Goal: Complete application form

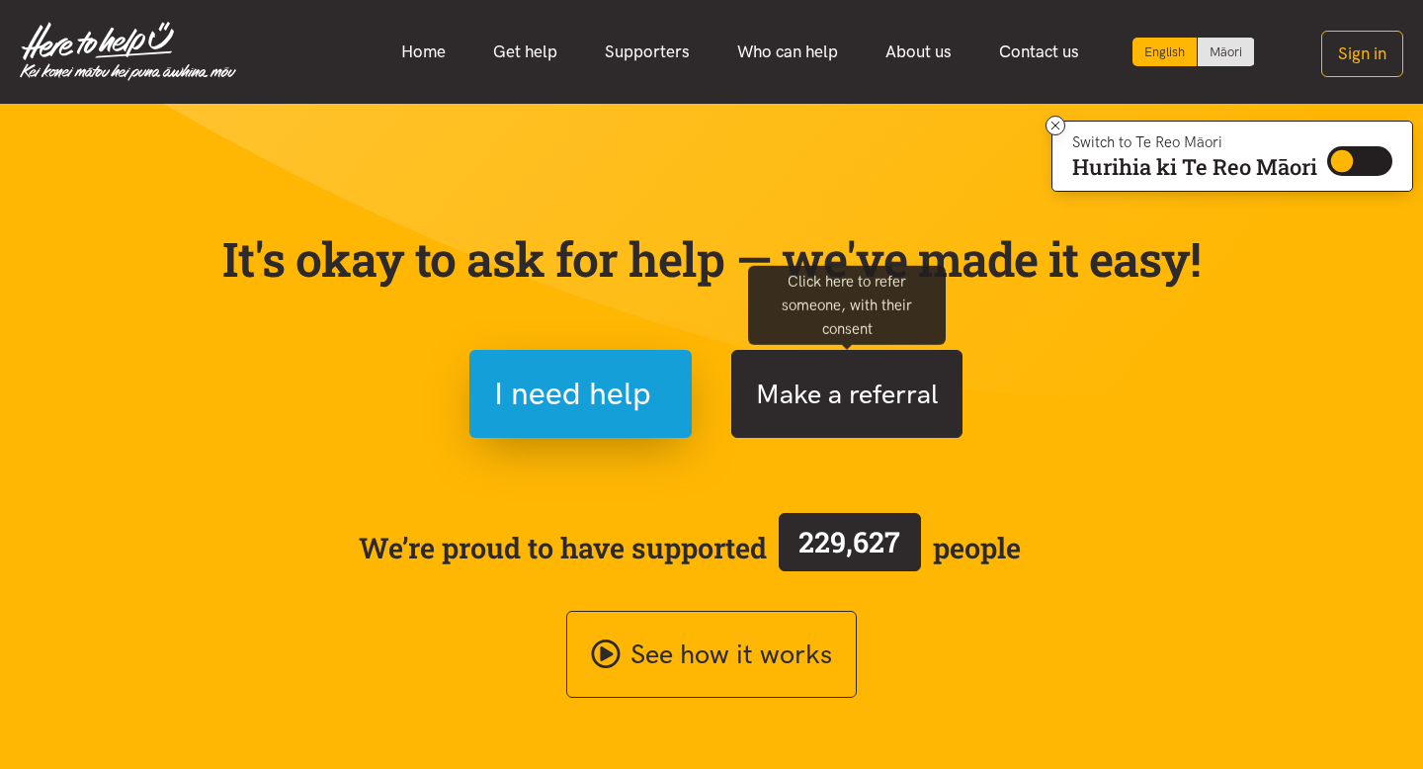
click at [772, 401] on button "Make a referral" at bounding box center [846, 394] width 231 height 88
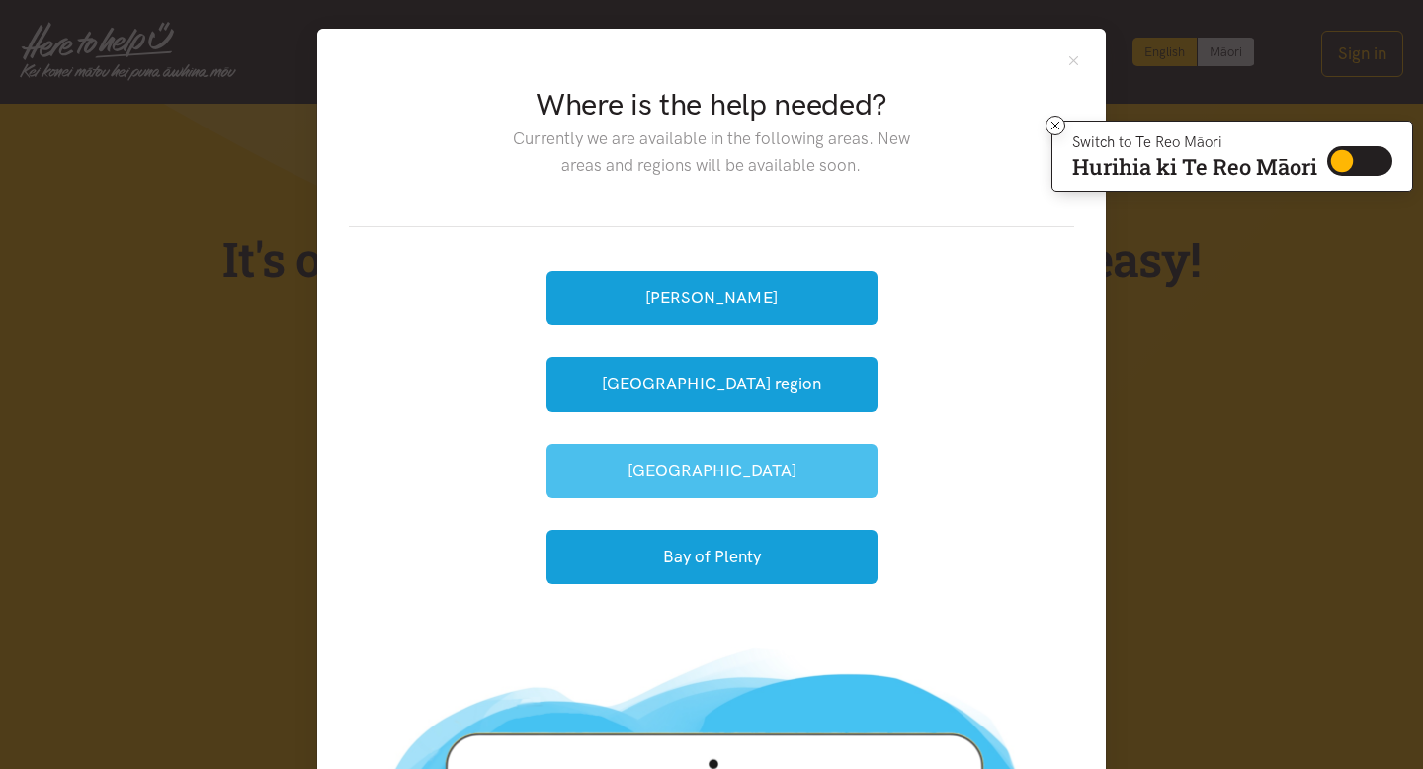
click at [692, 473] on button "[GEOGRAPHIC_DATA]" at bounding box center [712, 471] width 331 height 54
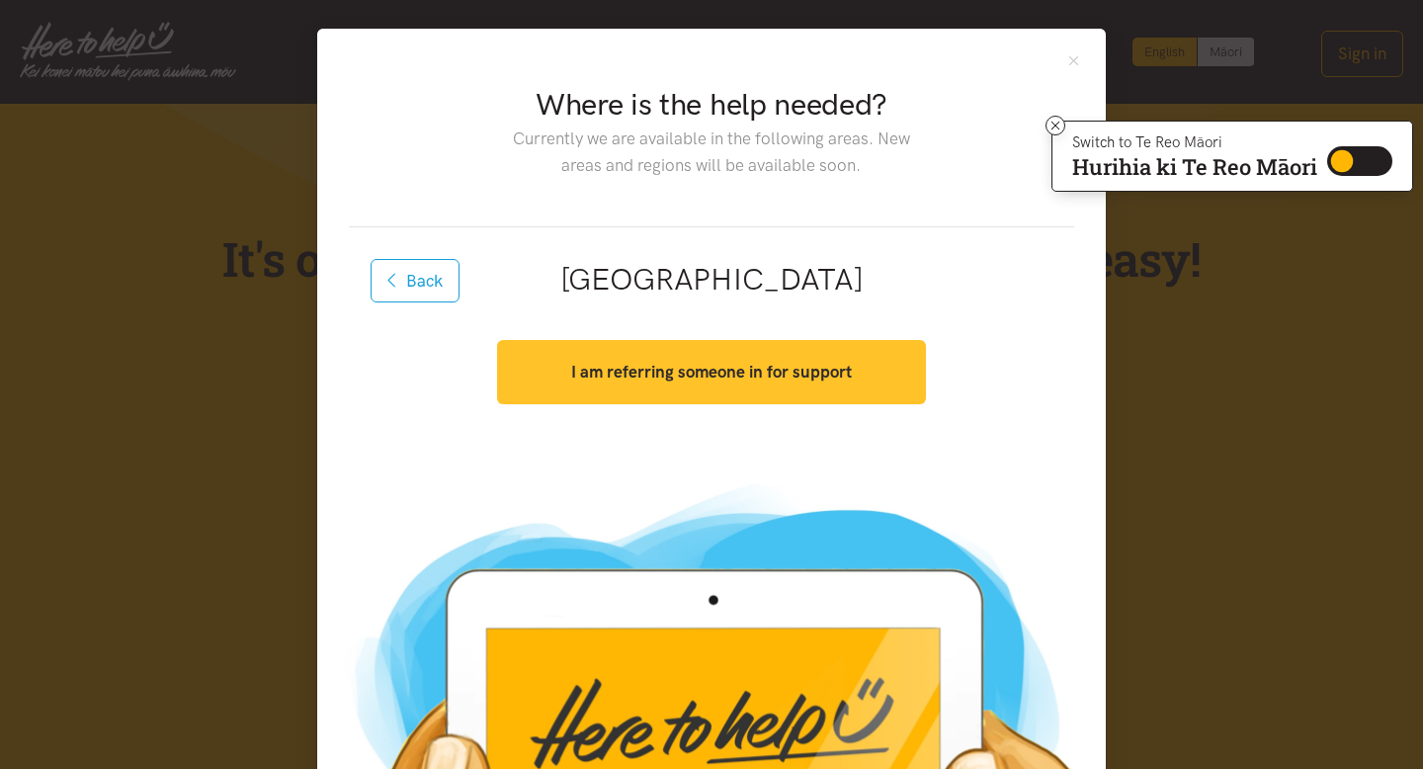
click at [665, 385] on button "I am referring someone in for support" at bounding box center [711, 372] width 428 height 64
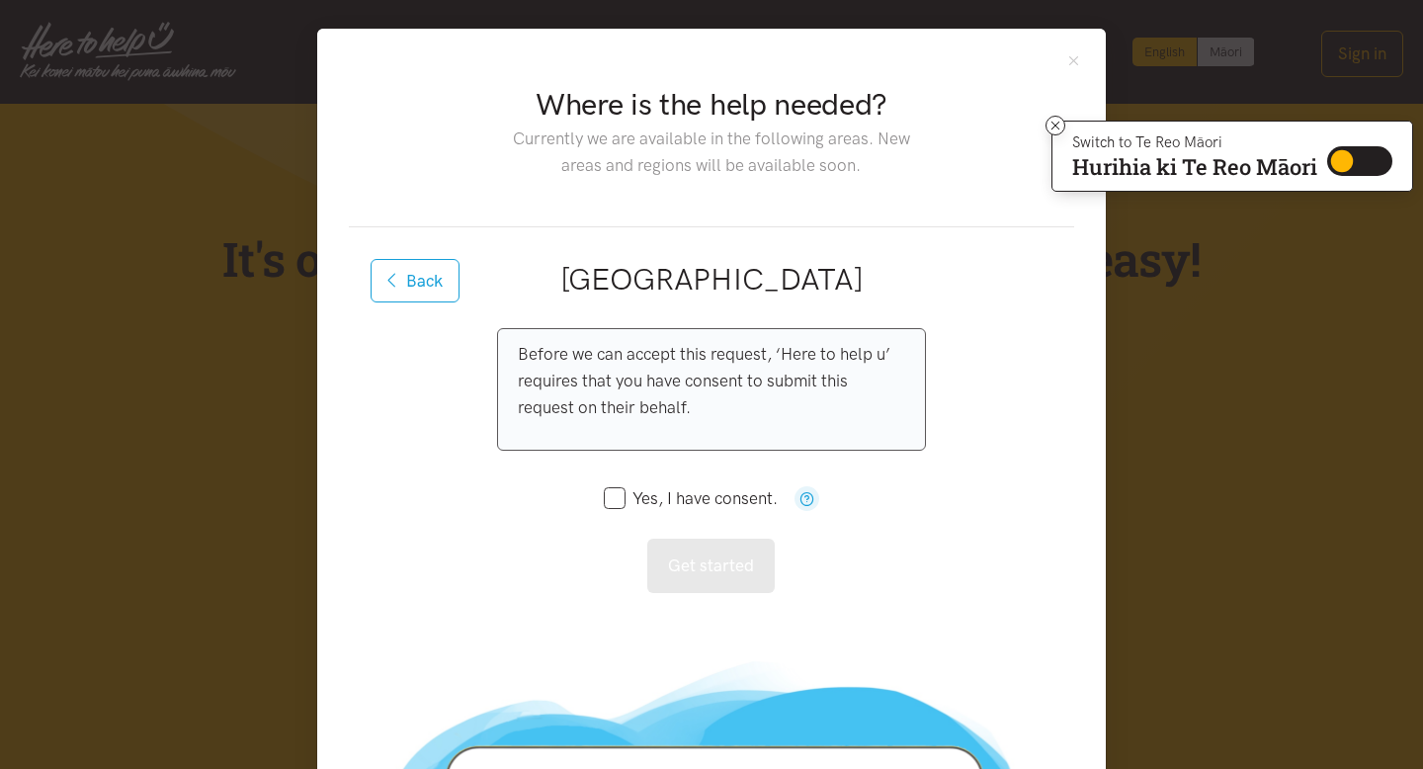
click at [617, 504] on input "Yes, I have consent." at bounding box center [691, 498] width 174 height 17
checkbox input "true"
click at [682, 567] on button "Get started" at bounding box center [711, 566] width 128 height 54
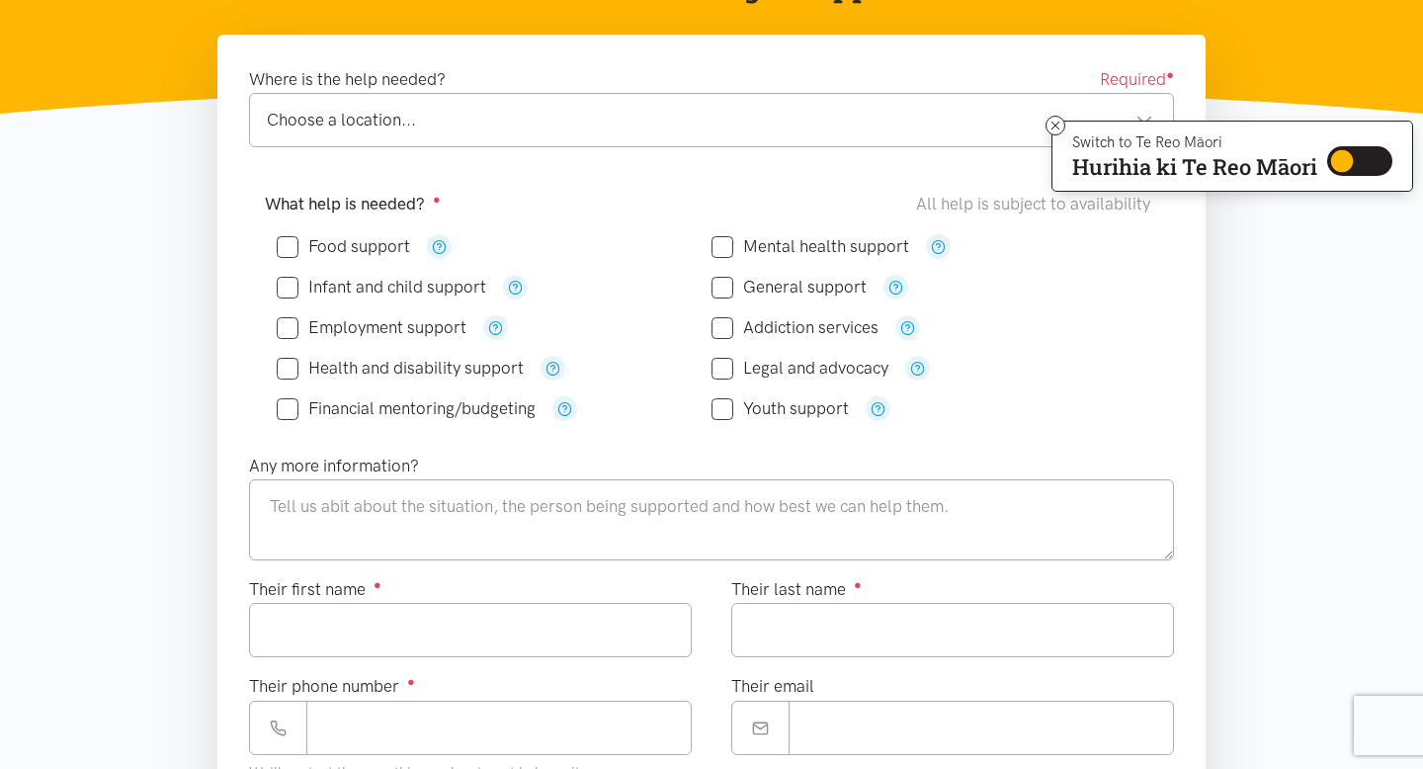
scroll to position [291, 0]
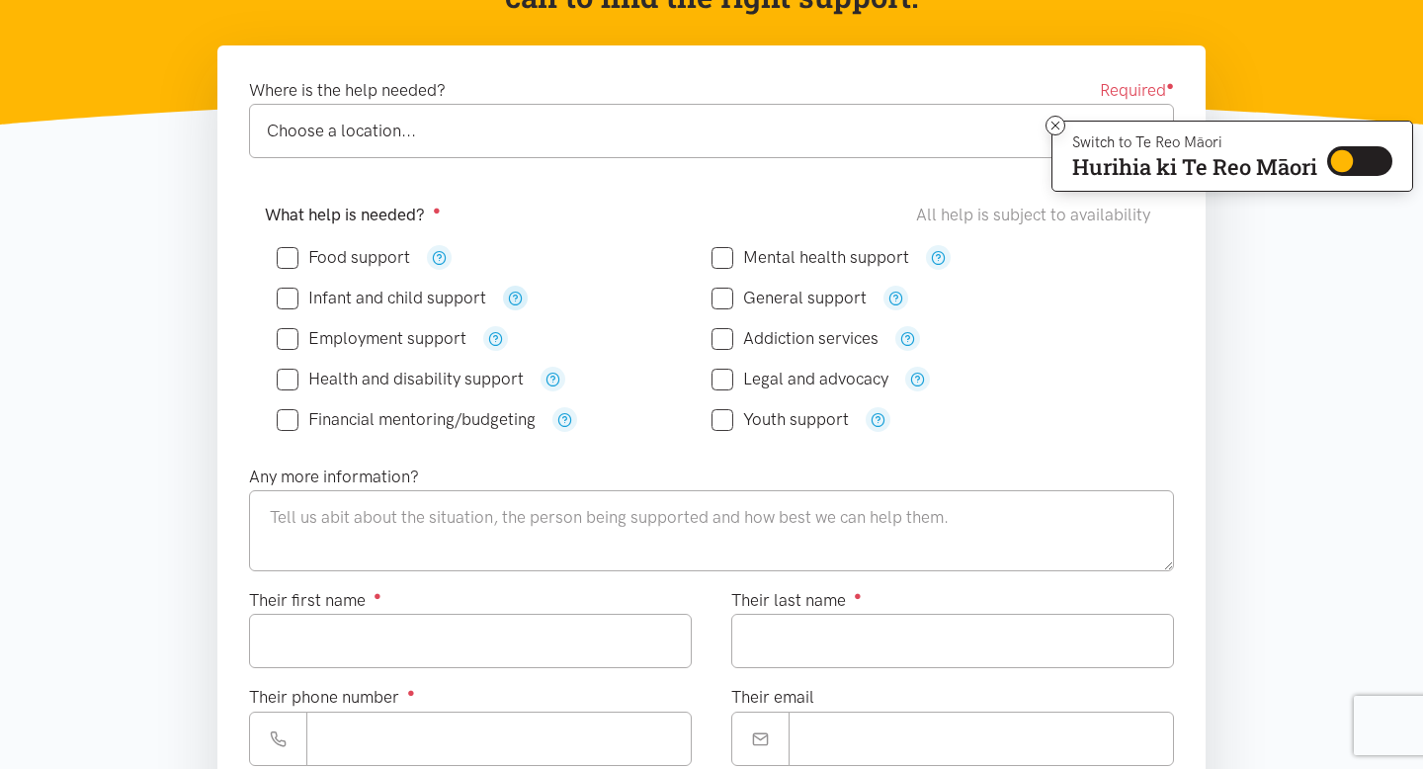
click at [517, 292] on icon "button" at bounding box center [515, 298] width 15 height 15
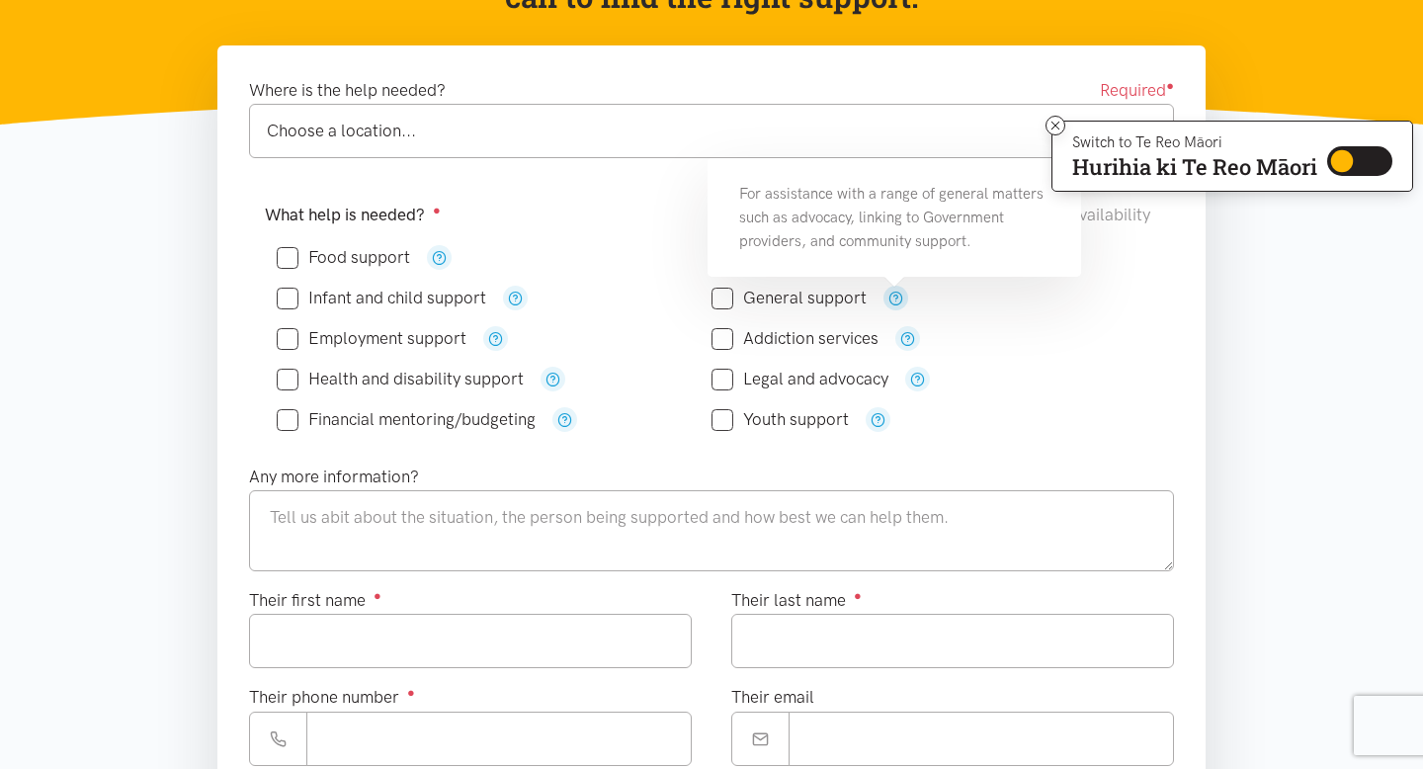
click at [898, 297] on icon "button" at bounding box center [896, 298] width 15 height 15
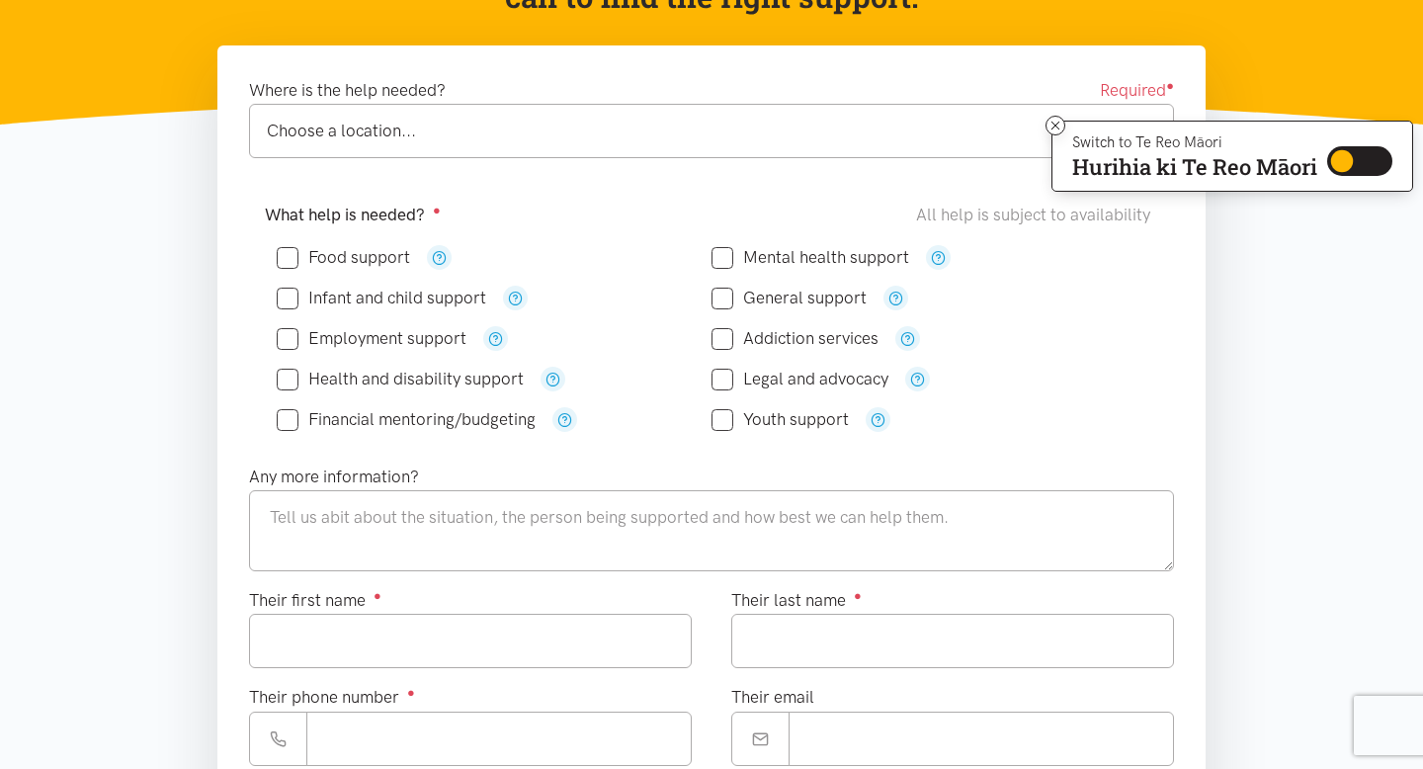
click at [995, 336] on div "Addiction services" at bounding box center [929, 338] width 435 height 25
click at [941, 255] on icon "button" at bounding box center [938, 257] width 15 height 15
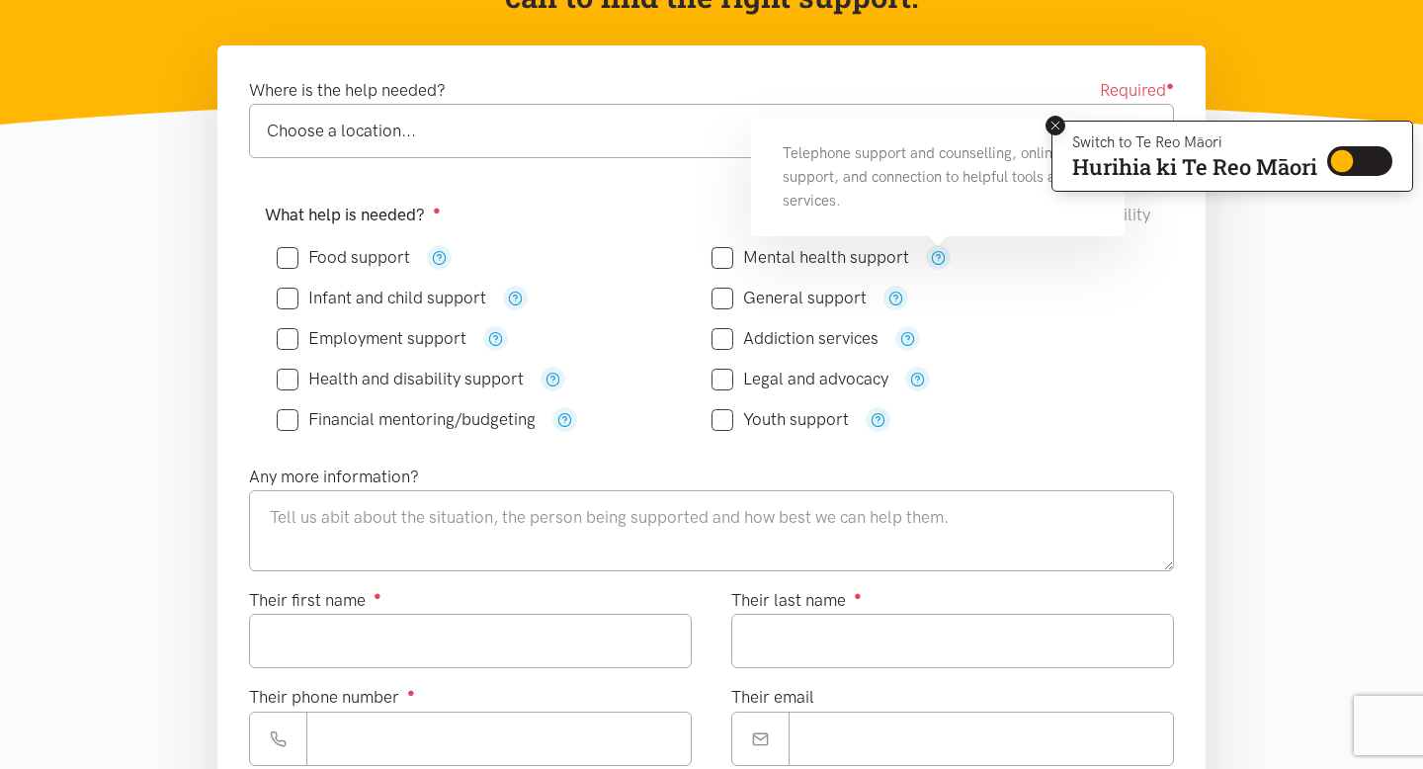
click at [1059, 121] on icon at bounding box center [1056, 126] width 15 height 15
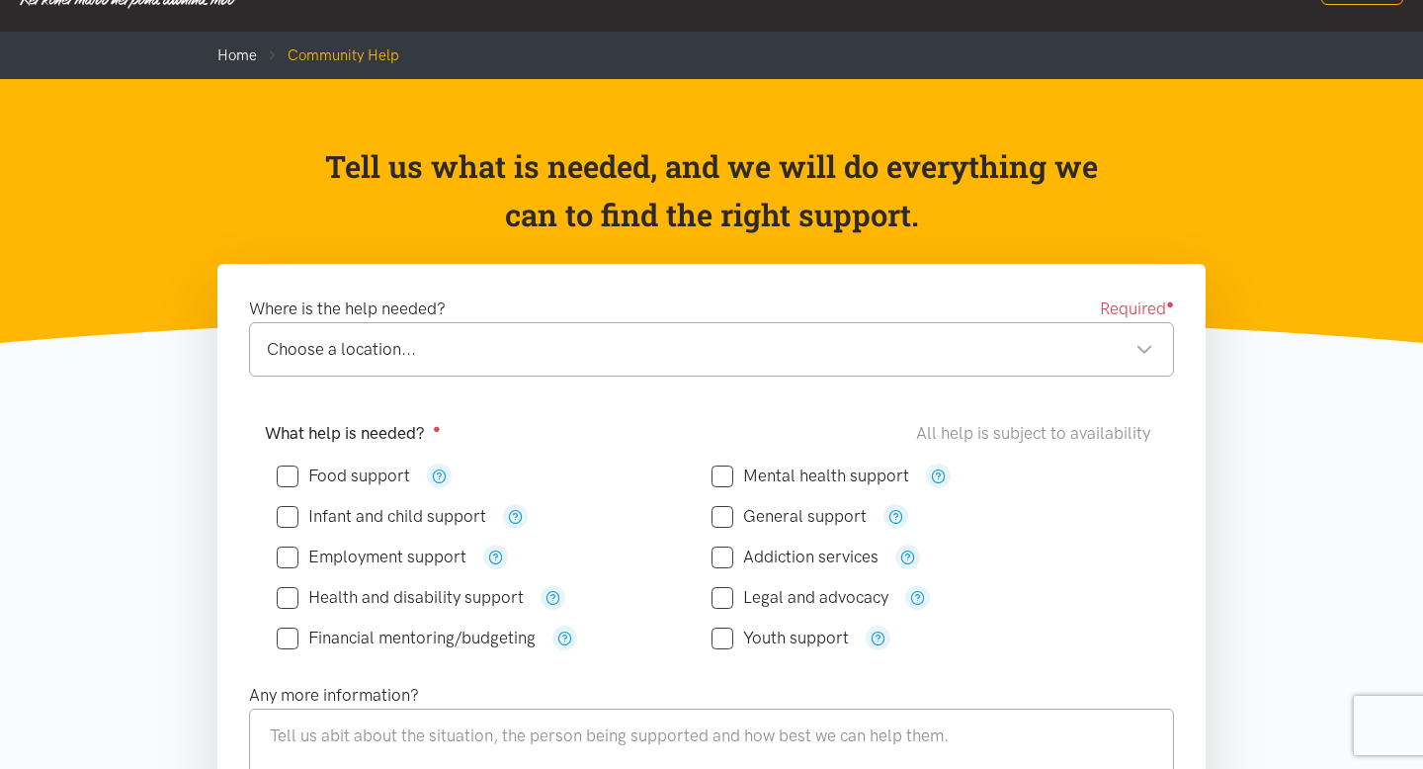
scroll to position [0, 0]
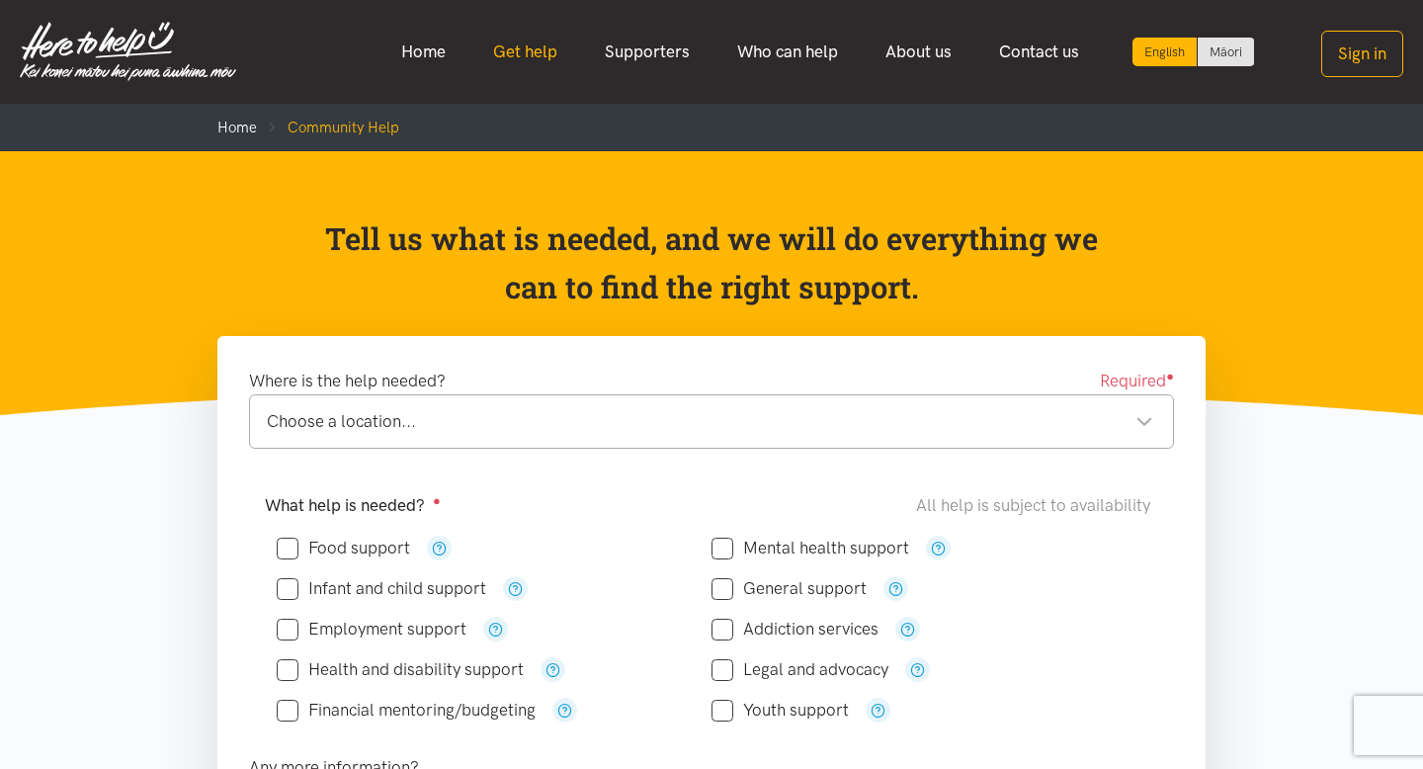
click at [542, 53] on link "Get help" at bounding box center [525, 52] width 112 height 43
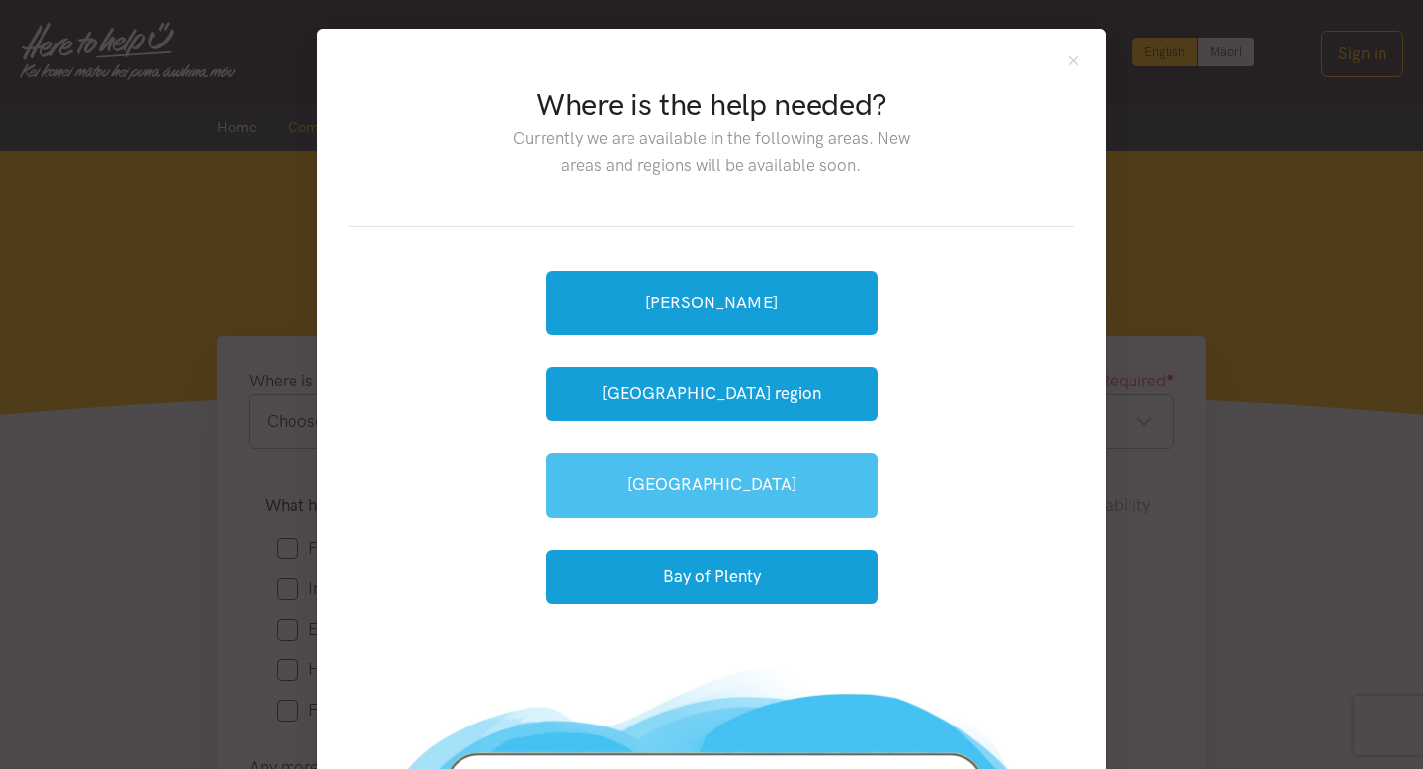
click at [651, 494] on link "[GEOGRAPHIC_DATA]" at bounding box center [712, 485] width 331 height 64
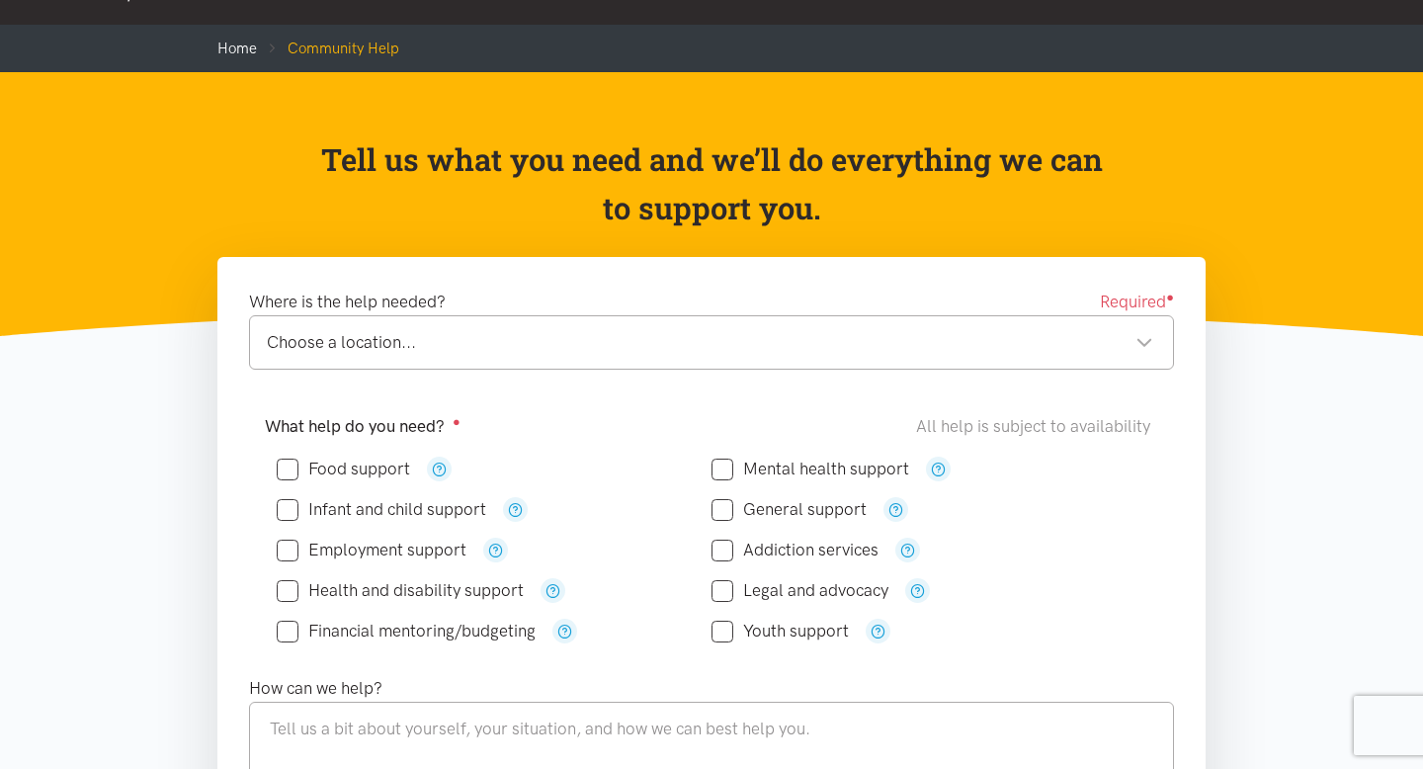
scroll to position [78, 0]
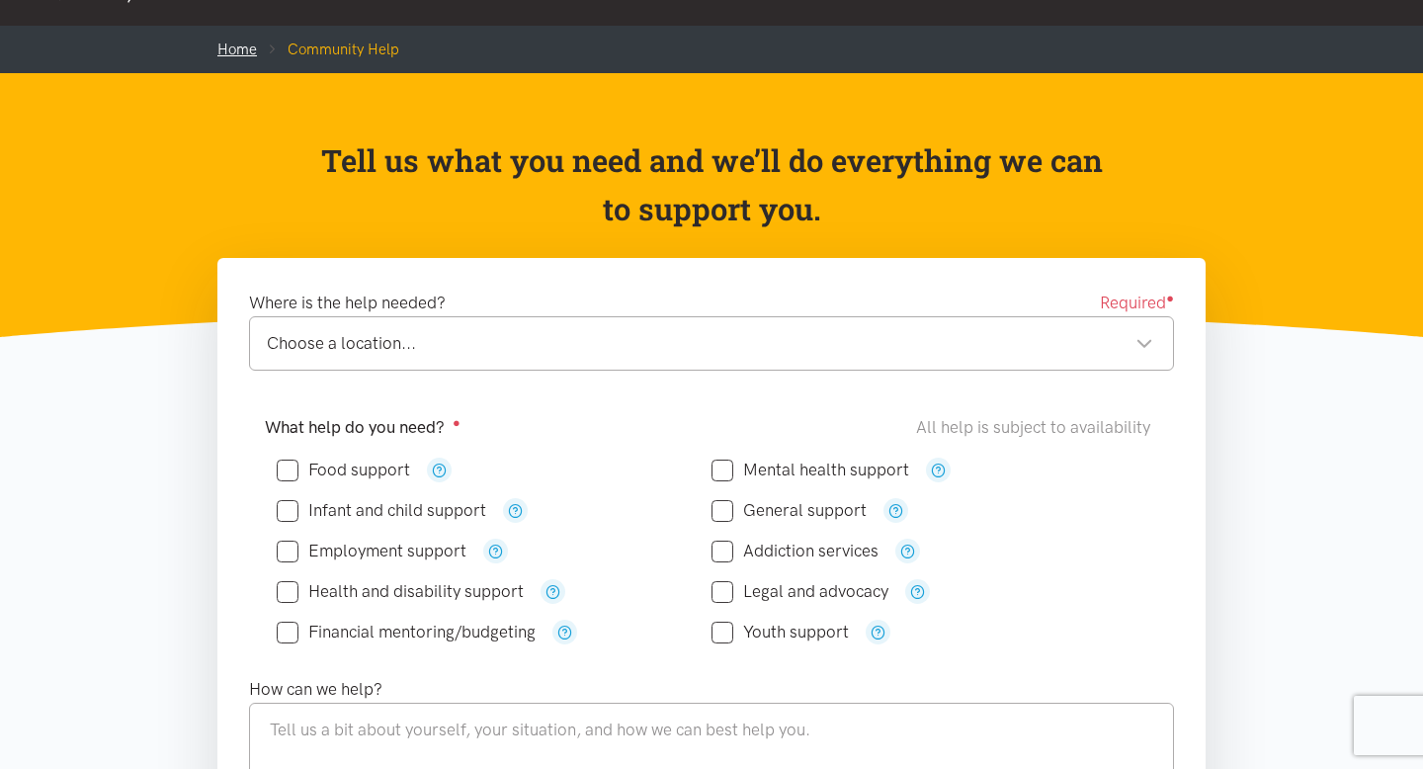
click at [236, 46] on link "Home" at bounding box center [237, 50] width 40 height 18
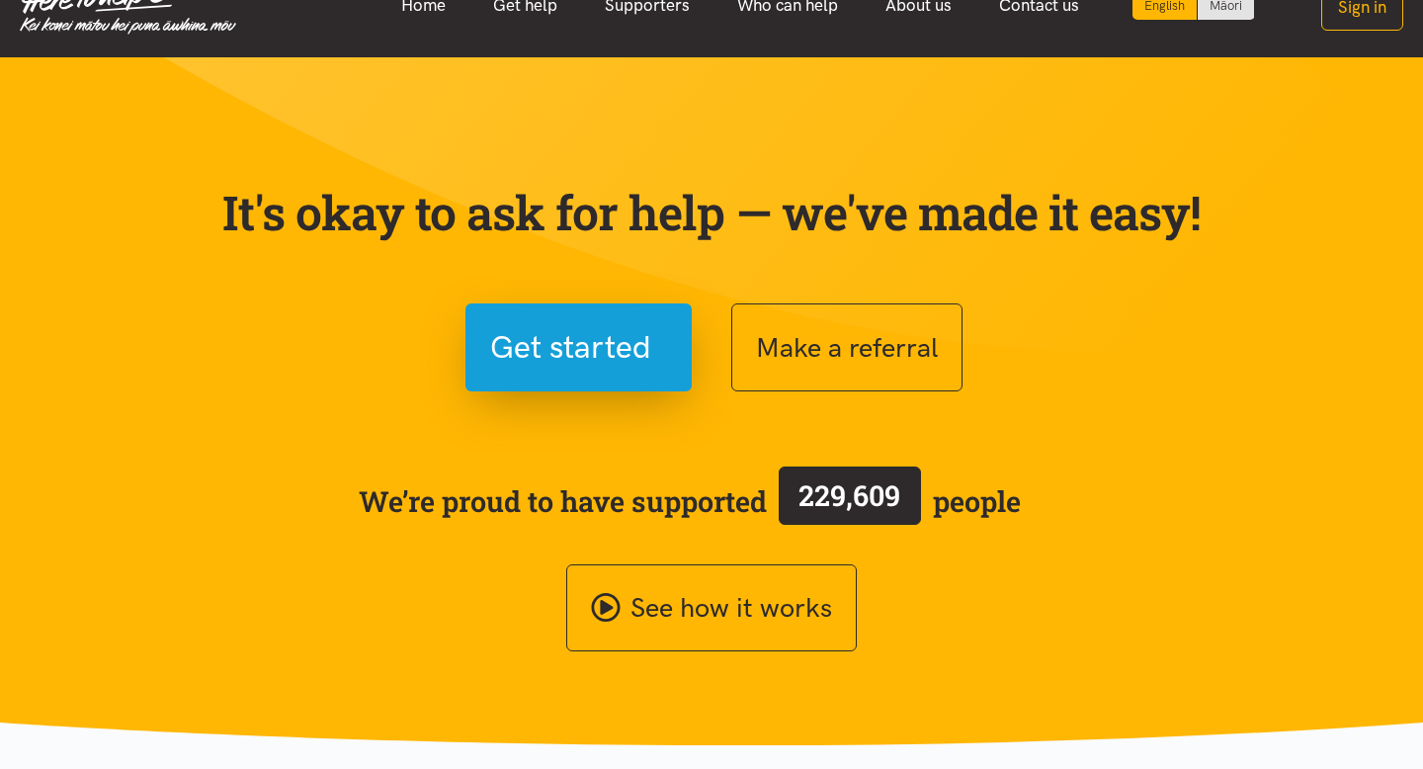
scroll to position [50, 0]
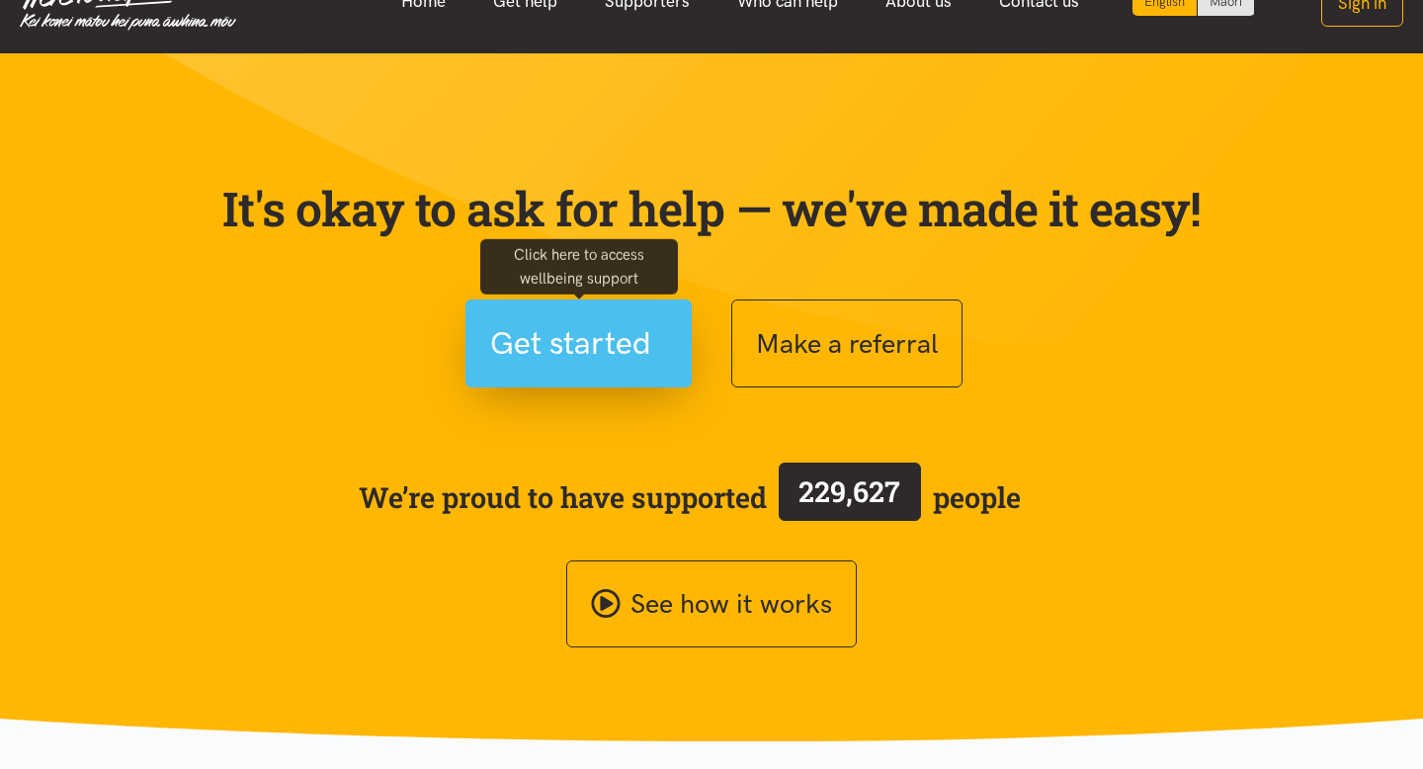
click at [552, 361] on span "Get started" at bounding box center [570, 343] width 161 height 50
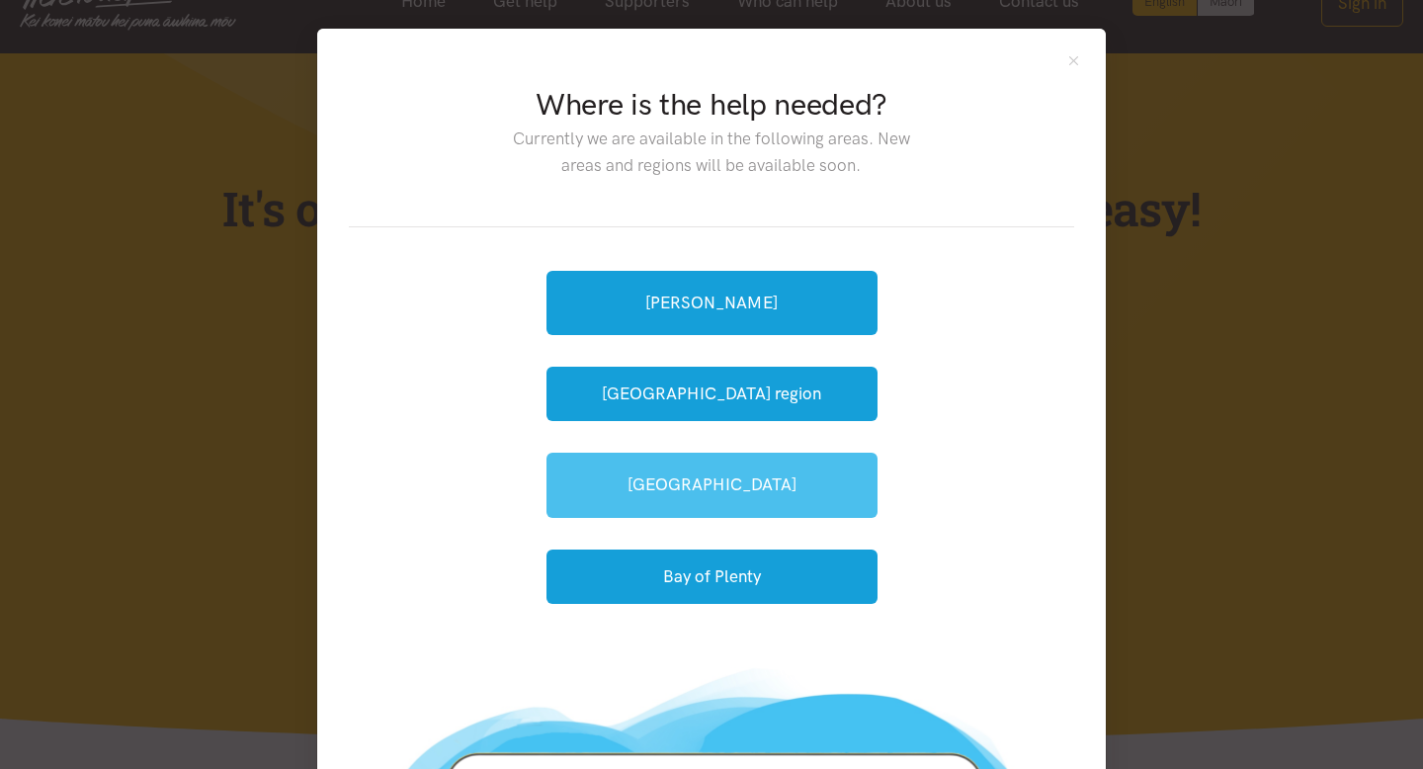
click at [703, 477] on link "[GEOGRAPHIC_DATA]" at bounding box center [712, 485] width 331 height 64
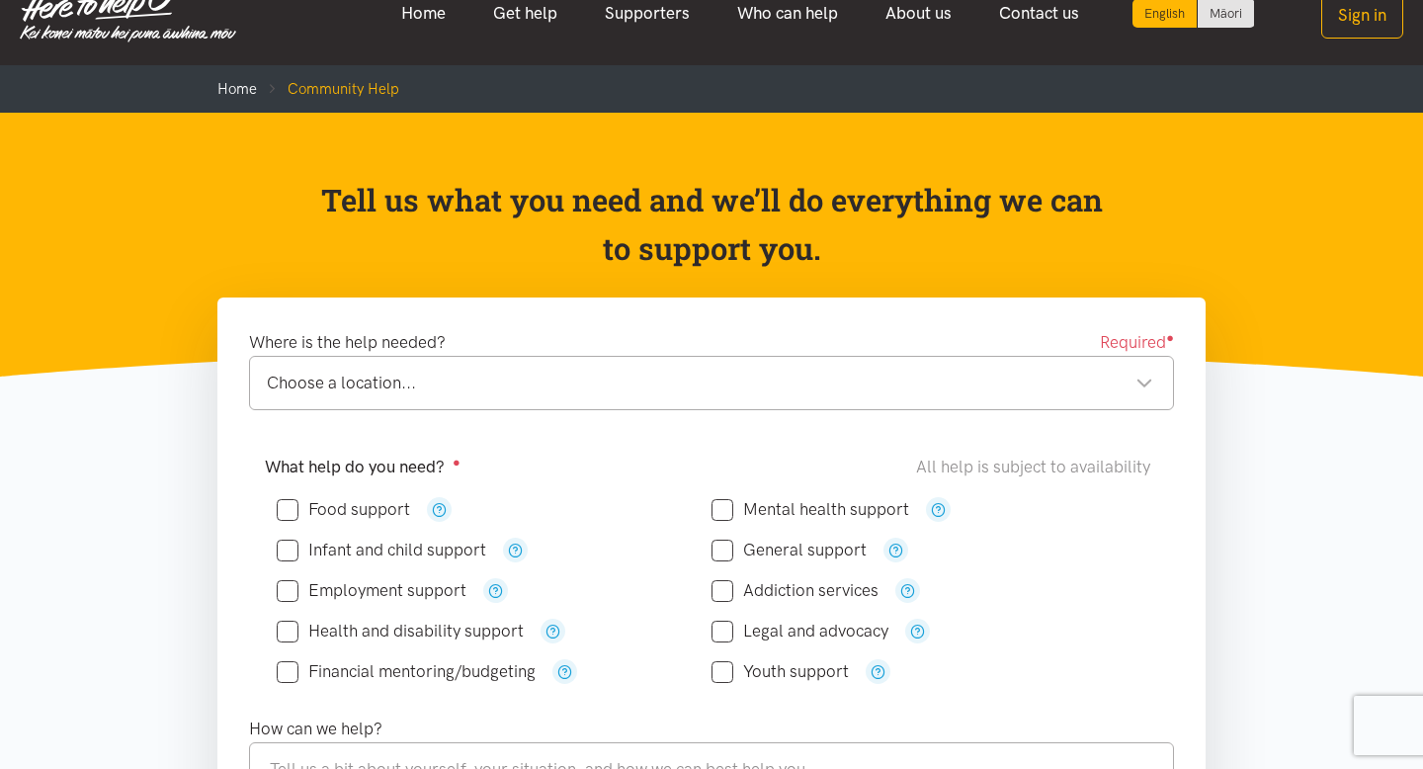
scroll to position [77, 0]
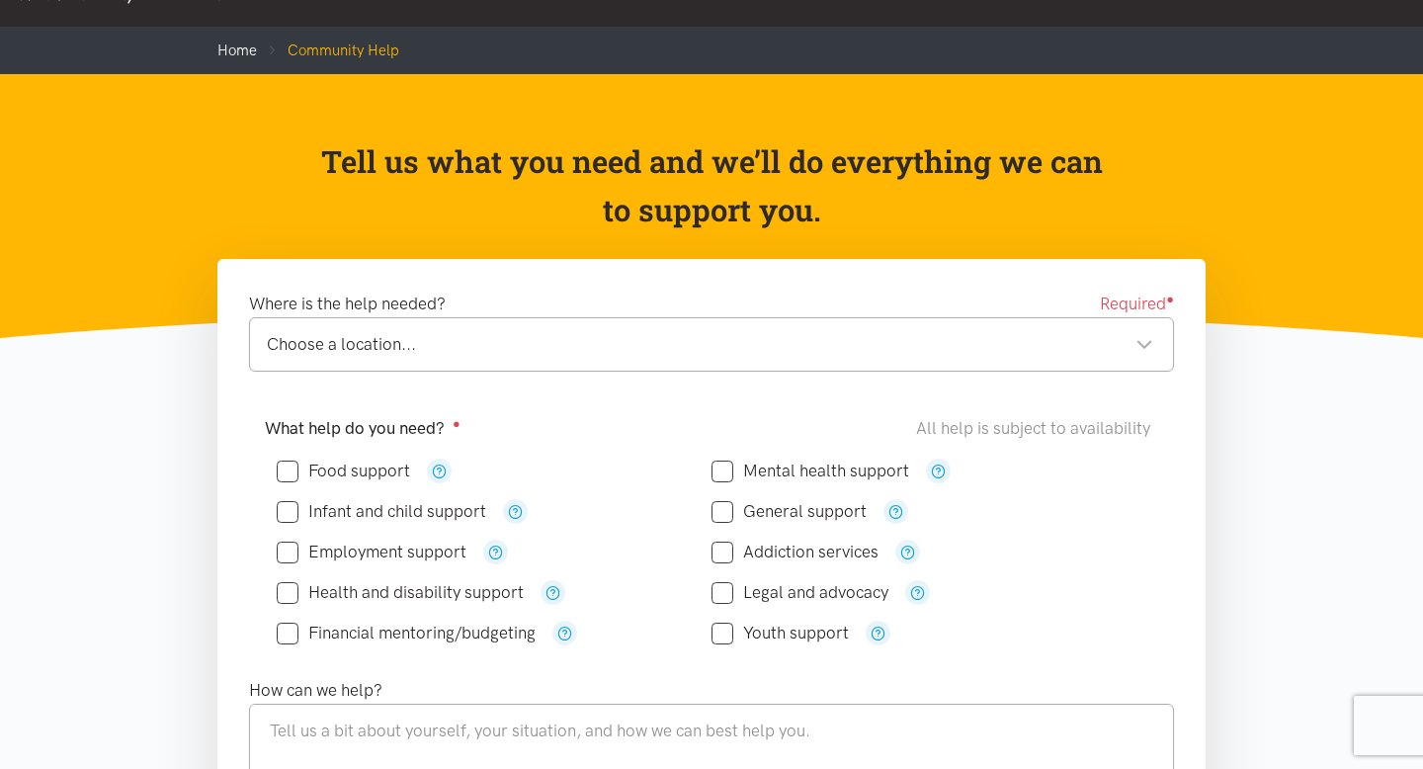
click at [643, 368] on div "Choose a location... Choose a location..." at bounding box center [711, 344] width 925 height 54
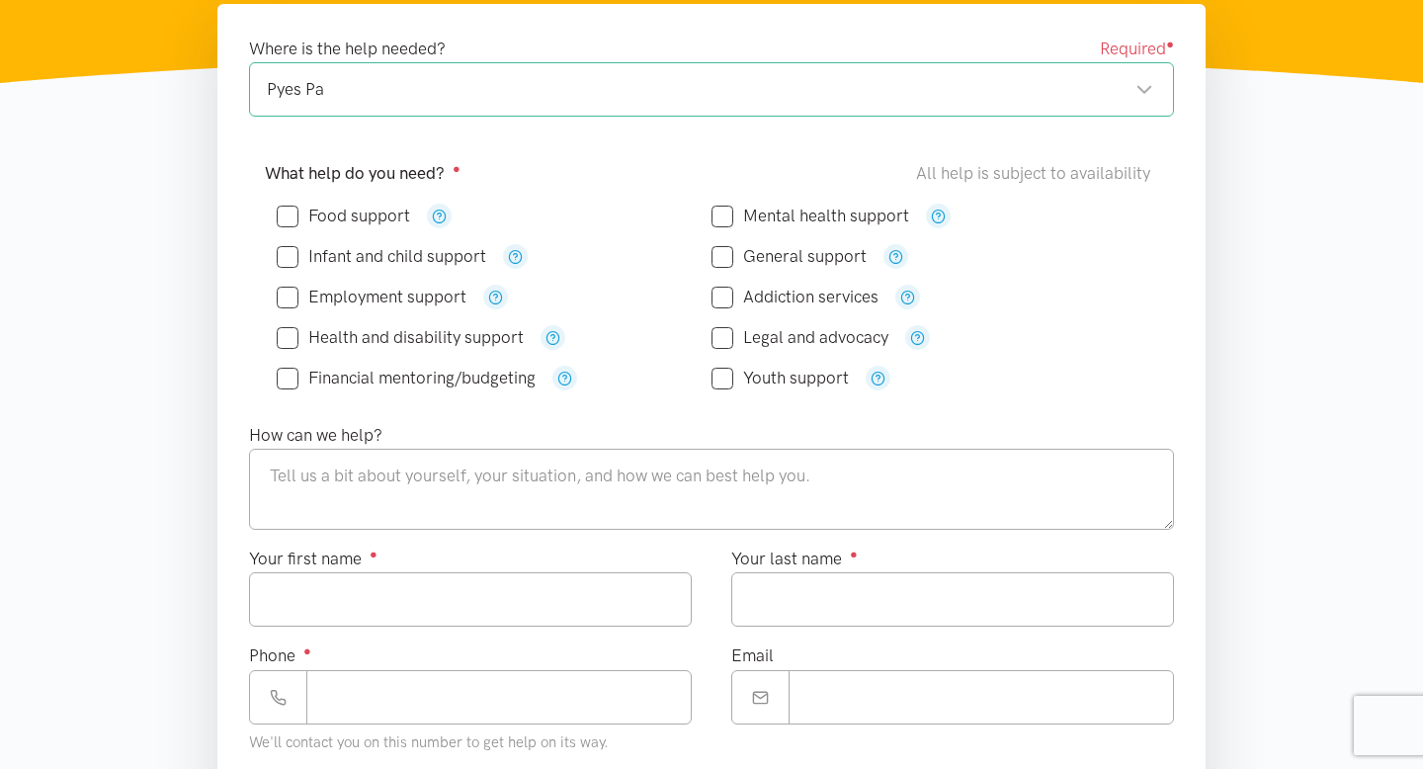
scroll to position [365, 0]
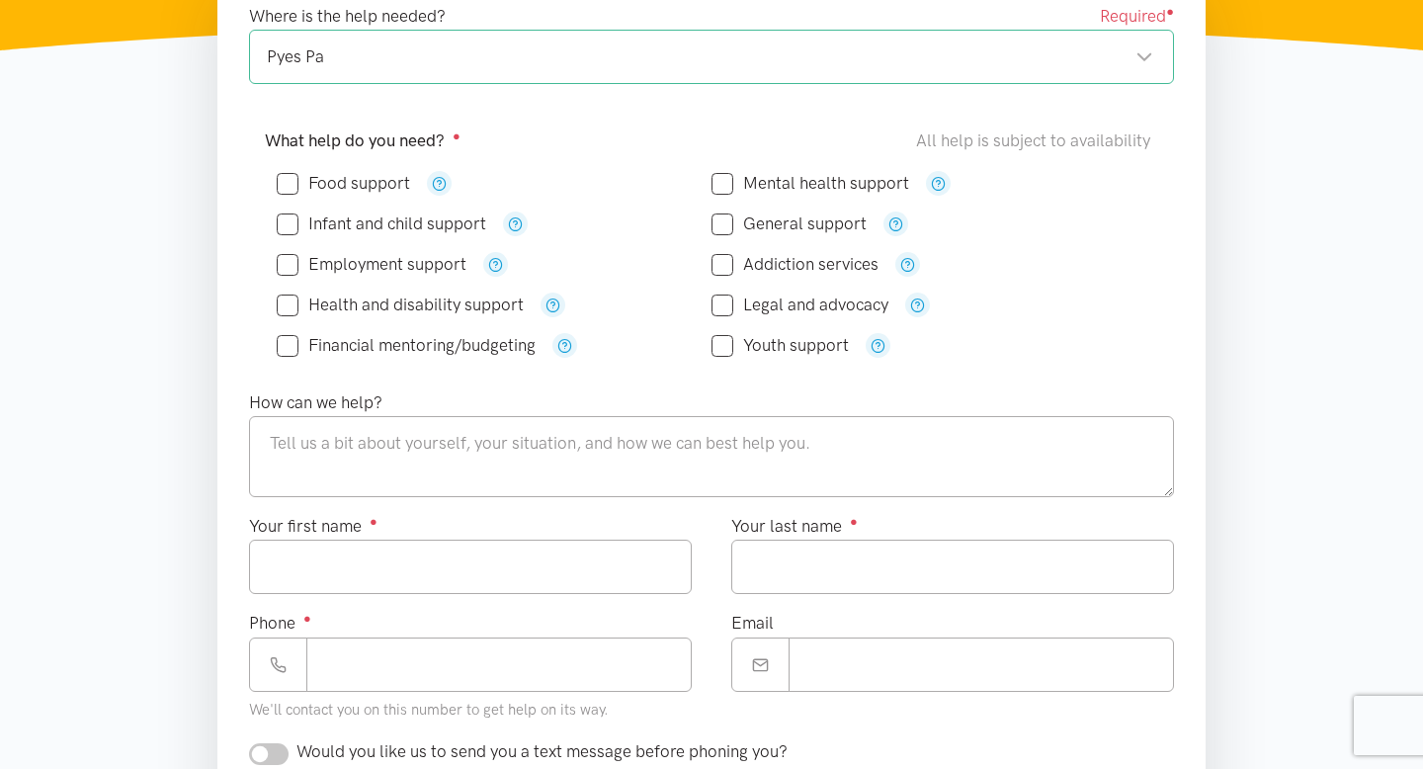
click at [725, 184] on input "Mental health support" at bounding box center [811, 183] width 198 height 17
checkbox input "true"
click at [724, 221] on input "General support" at bounding box center [789, 223] width 155 height 17
checkbox input "true"
click at [726, 269] on input "Addiction services" at bounding box center [795, 264] width 167 height 17
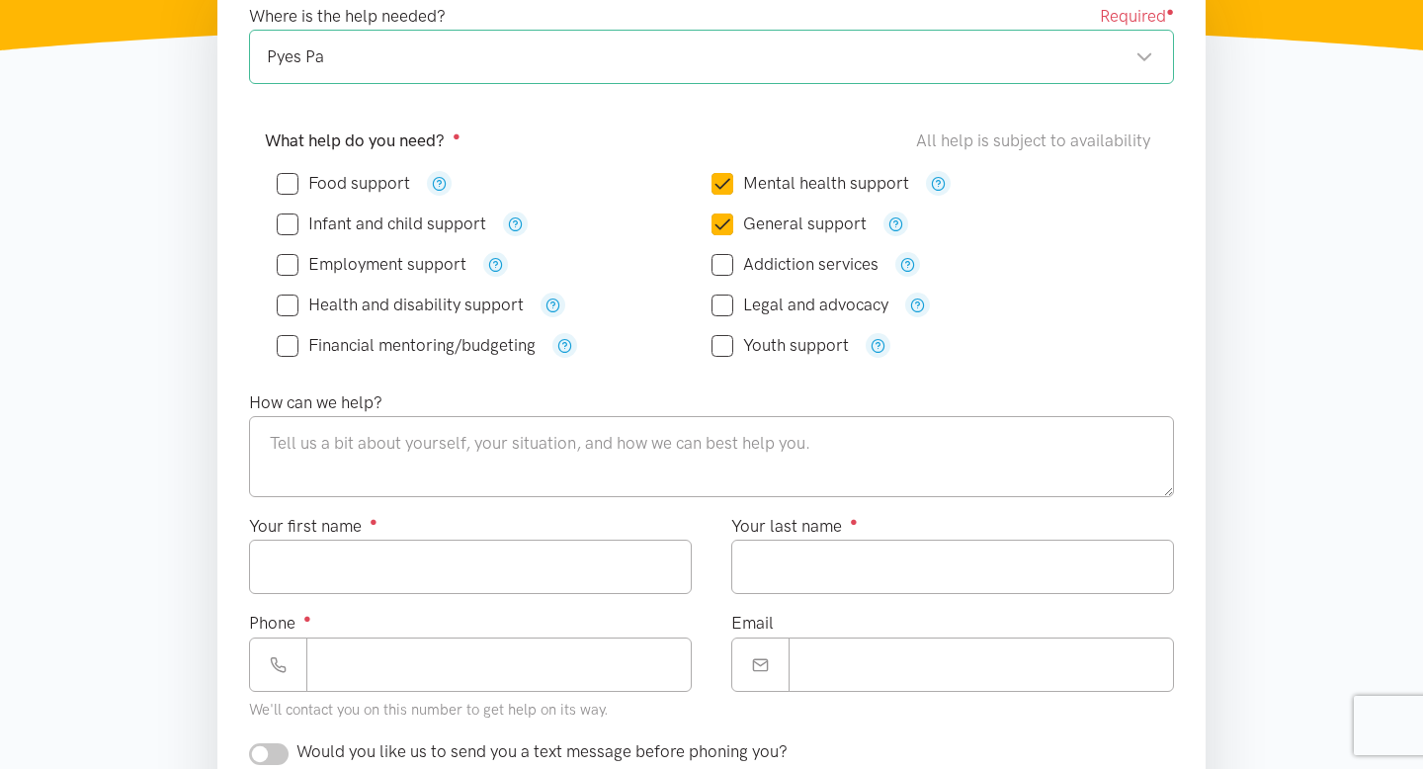
checkbox input "true"
click at [720, 351] on input "Youth support" at bounding box center [780, 345] width 137 height 17
checkbox input "true"
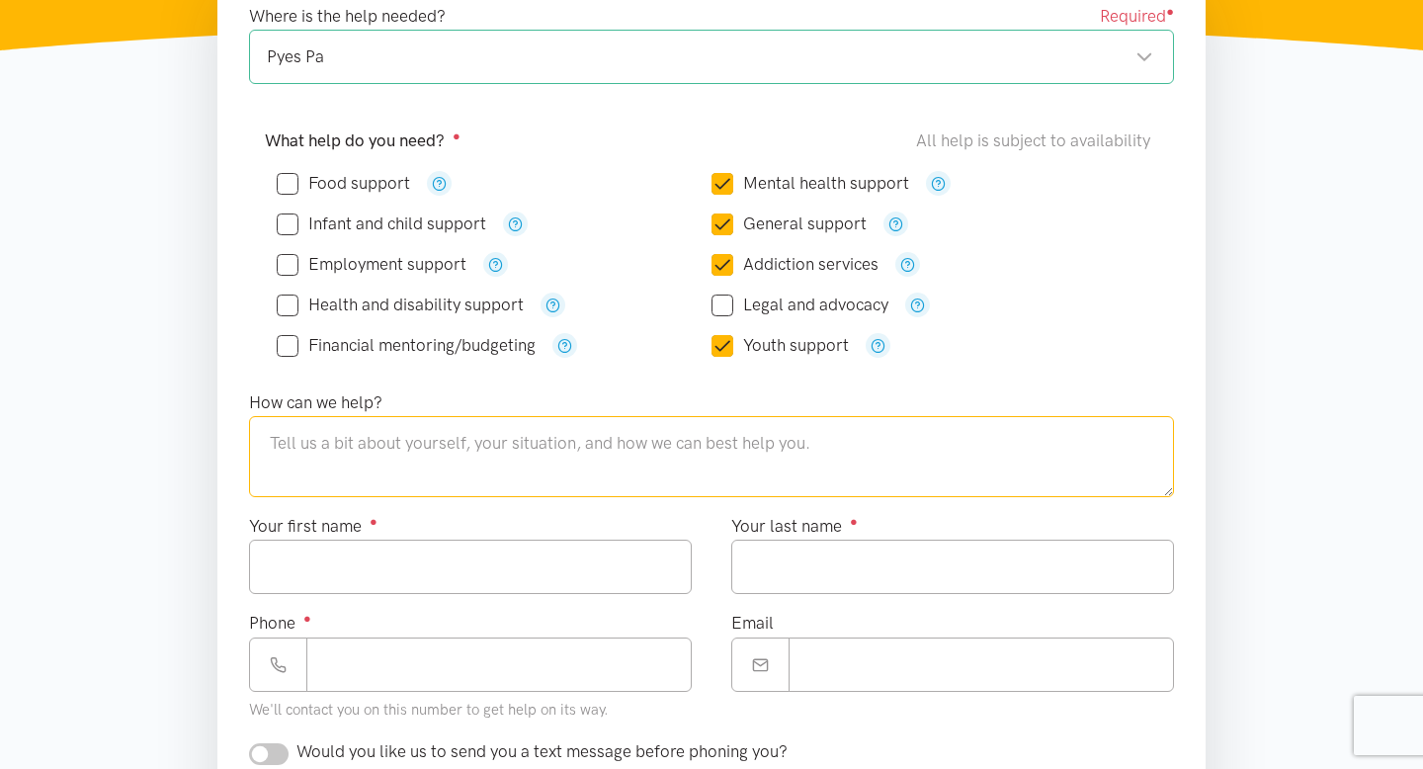
click at [345, 447] on textarea at bounding box center [711, 456] width 925 height 81
type textarea "h"
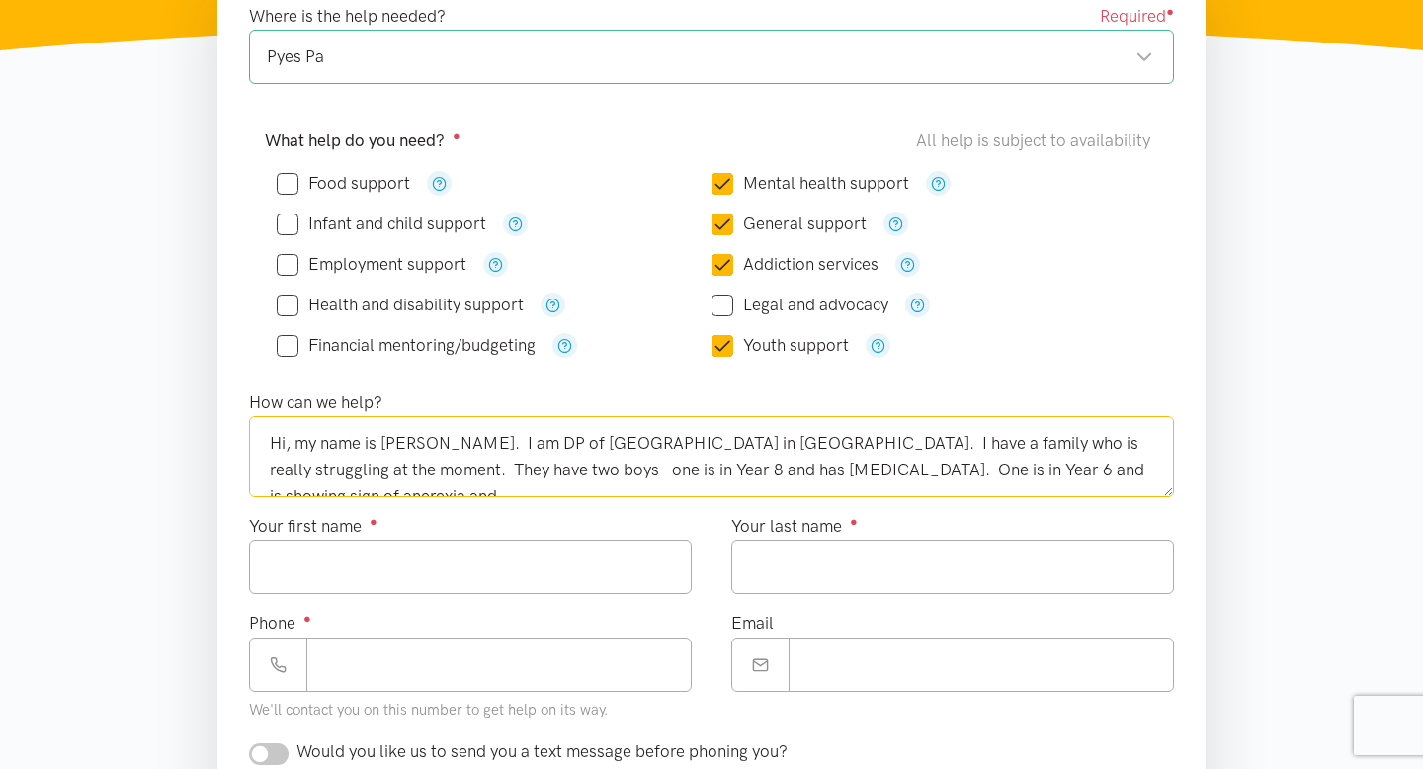
click at [1073, 472] on textarea "Hi, my name is Shelley McKay. I am DP of Taumata School in Pyes Pa. I have a fa…" at bounding box center [711, 456] width 925 height 81
click at [1058, 475] on textarea "Hi, my name is Shelley McKay. I am DP of Taumata School in Pyes Pa. I have a fa…" at bounding box center [711, 456] width 925 height 81
click at [1098, 473] on textarea "Hi, my name is Shelley McKay. I am DP of Taumata School in Pyes Pa. I have a fa…" at bounding box center [711, 456] width 925 height 81
click at [1132, 472] on textarea "Hi, my name is Shelley McKay. I am DP of Taumata School in Pyes Pa. I have a fa…" at bounding box center [711, 456] width 925 height 81
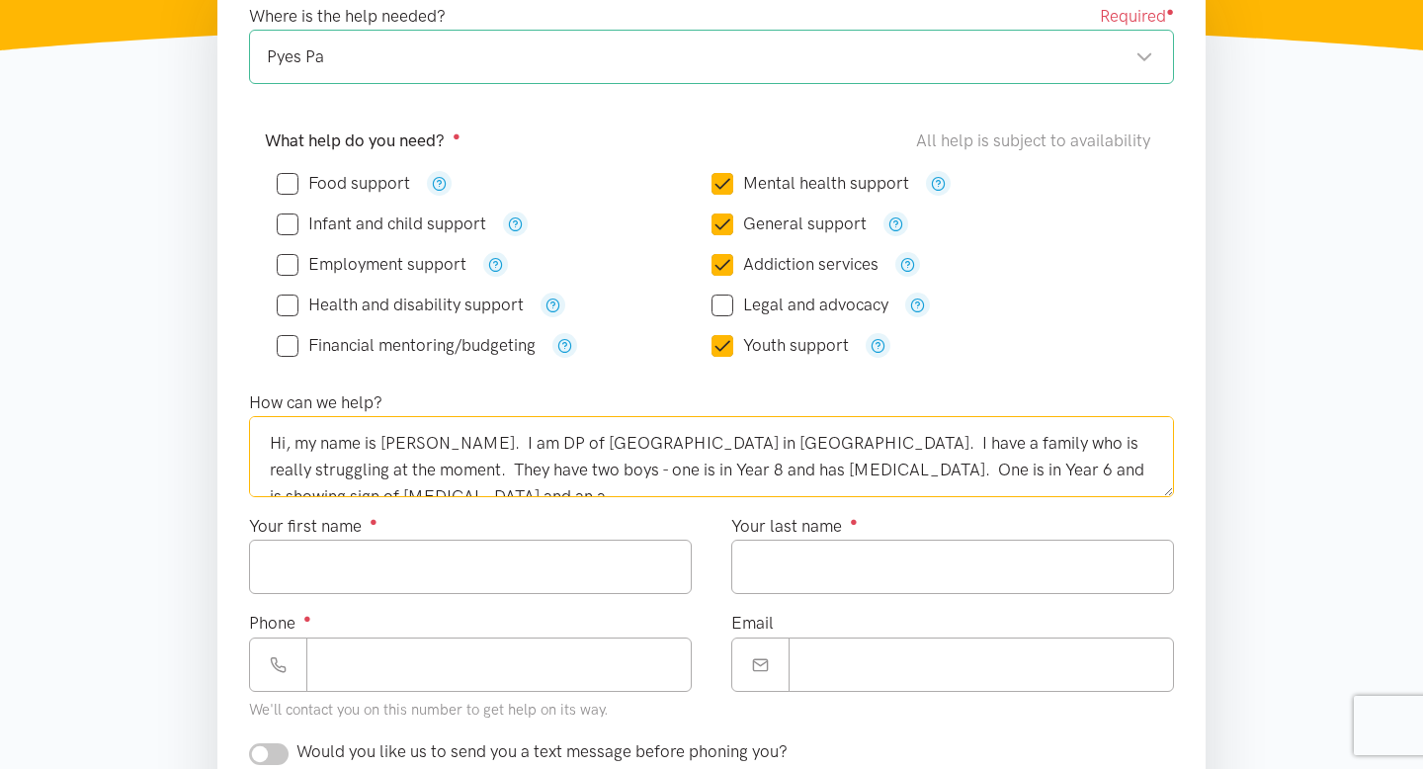
scroll to position [11, 0]
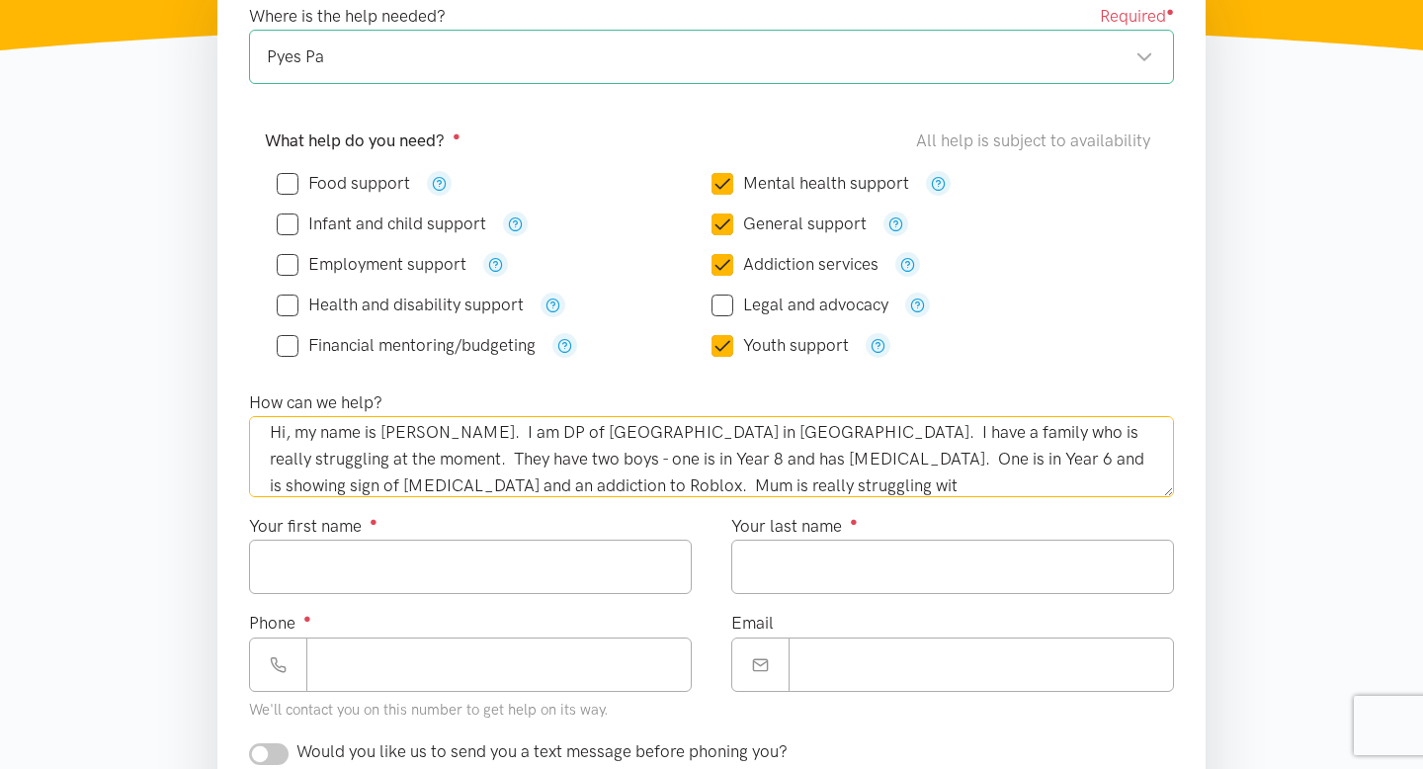
click at [430, 486] on textarea "Hi, my name is Shelley McKay. I am DP of Taumata School in Pyes Pa. I have a fa…" at bounding box center [711, 456] width 925 height 81
click at [681, 486] on textarea "Hi, my name is Shelley McKay. I am DP of Taumata School in Pyes Pa. I have a fa…" at bounding box center [711, 456] width 925 height 81
click at [1014, 484] on textarea "Hi, my name is Shelley McKay. I am DP of Taumata School in Pyes Pa. I have a fa…" at bounding box center [711, 456] width 925 height 81
click at [338, 488] on textarea "Hi, my name is Shelley McKay. I am DP of Taumata School in Pyes Pa. I have a fa…" at bounding box center [711, 456] width 925 height 81
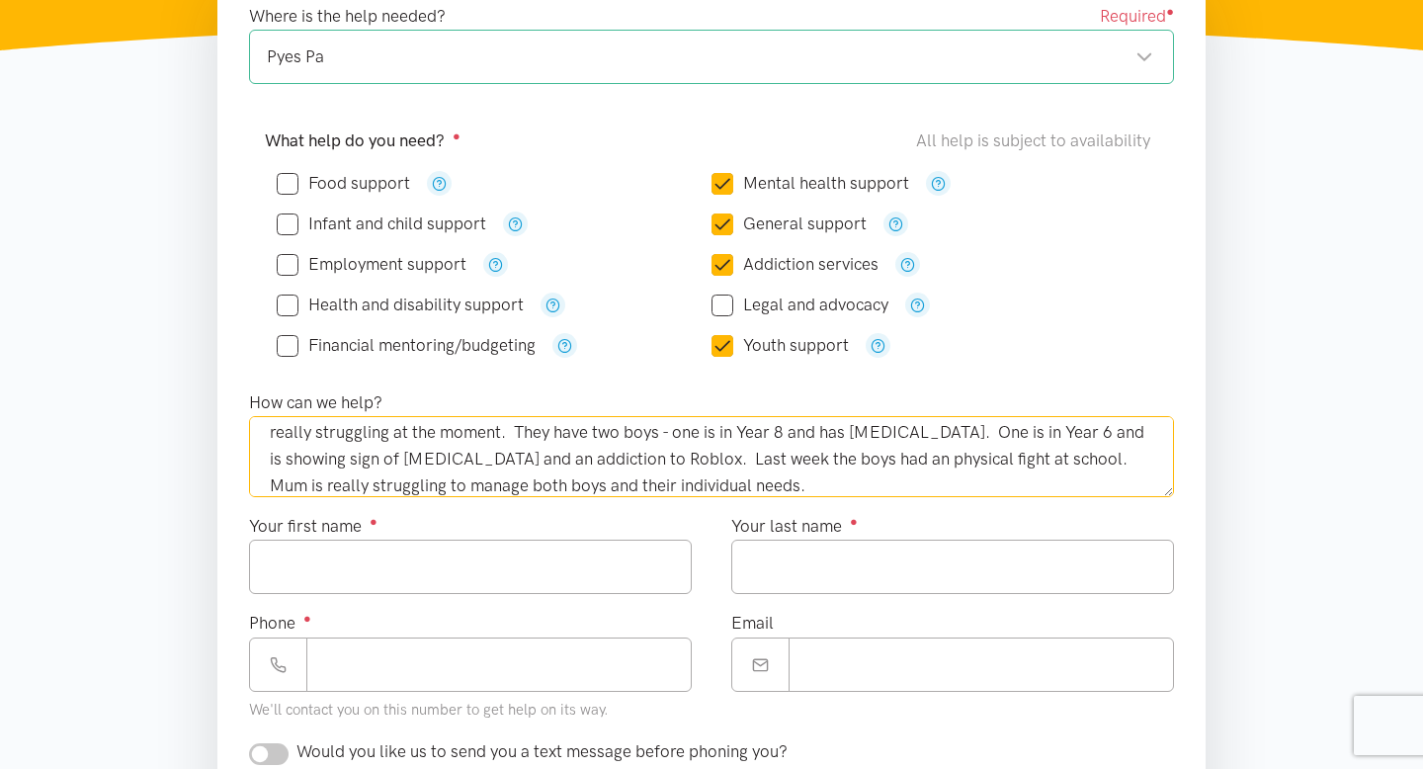
click at [491, 485] on textarea "Hi, my name is Shelley McKay. I am DP of Taumata School in Pyes Pa. I have a fa…" at bounding box center [711, 456] width 925 height 81
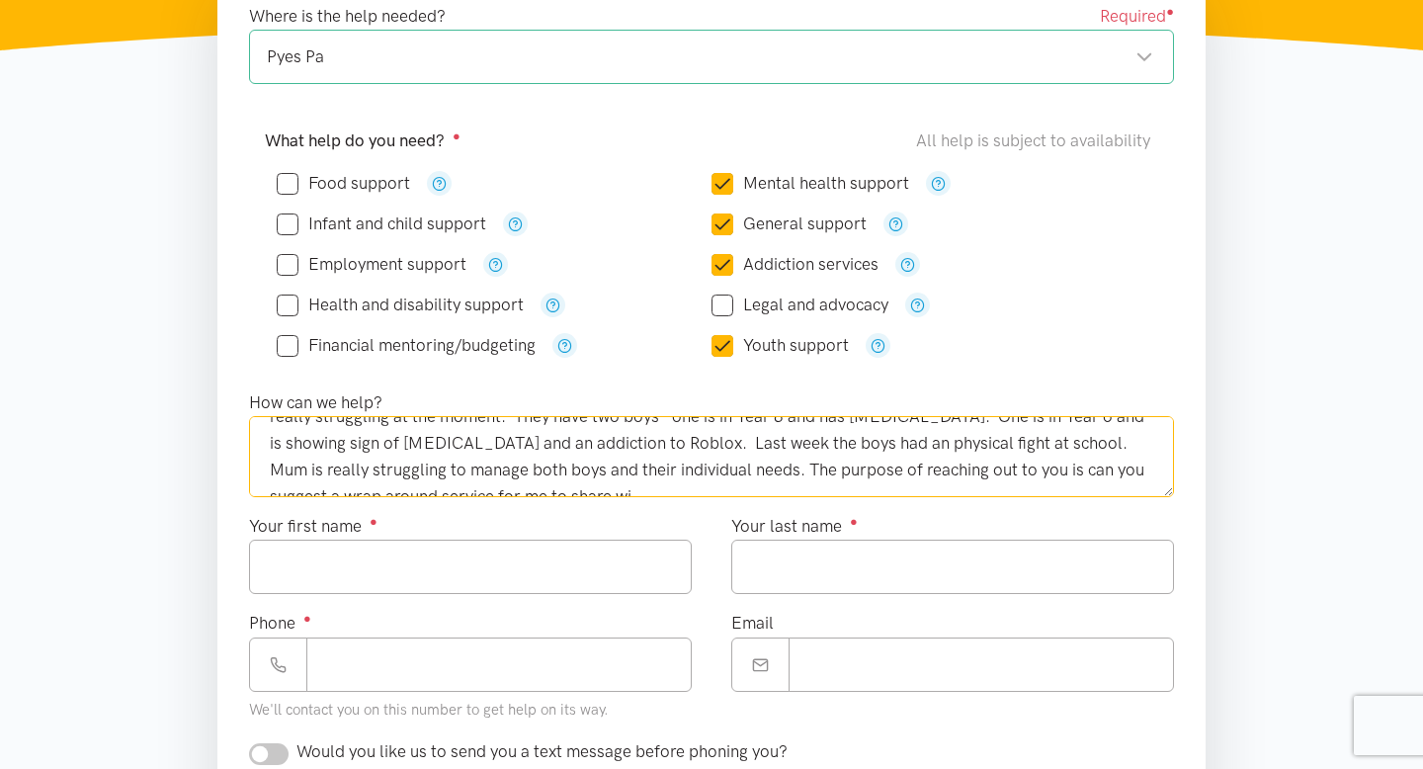
scroll to position [64, 0]
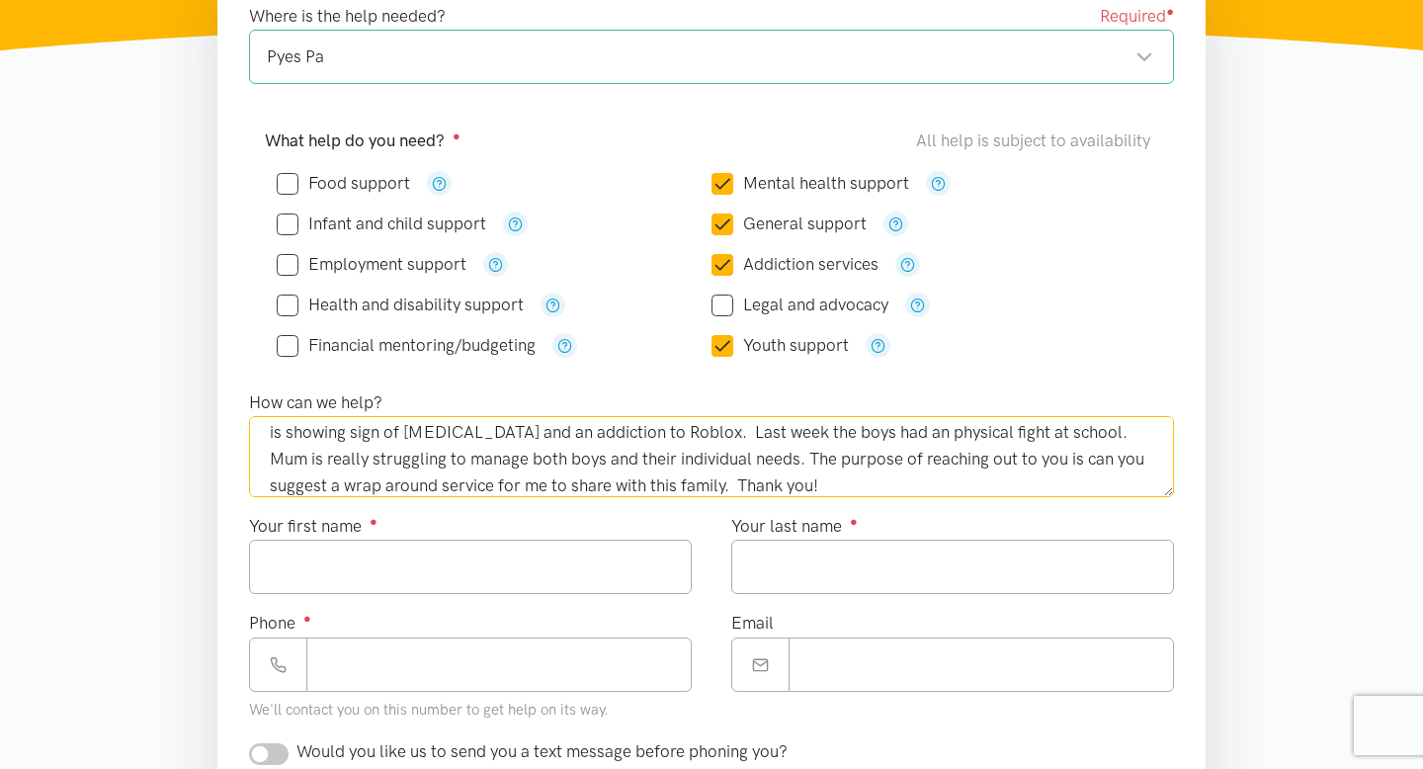
type textarea "Hi, my name is Shelley McKay. I am DP of Taumata School in Pyes Pa. I have a fa…"
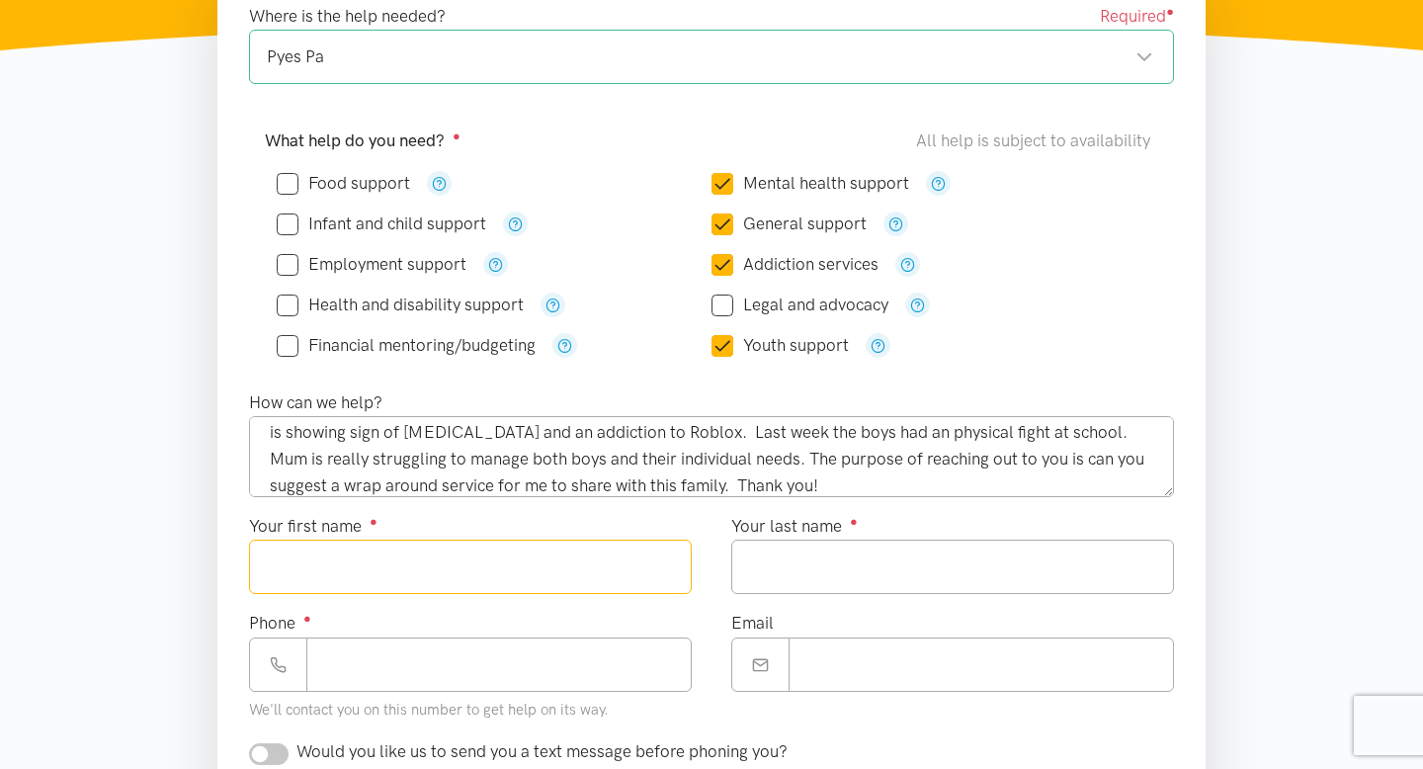
click at [309, 582] on input "Your first name ●" at bounding box center [470, 567] width 443 height 54
type input "*******"
type input "*****"
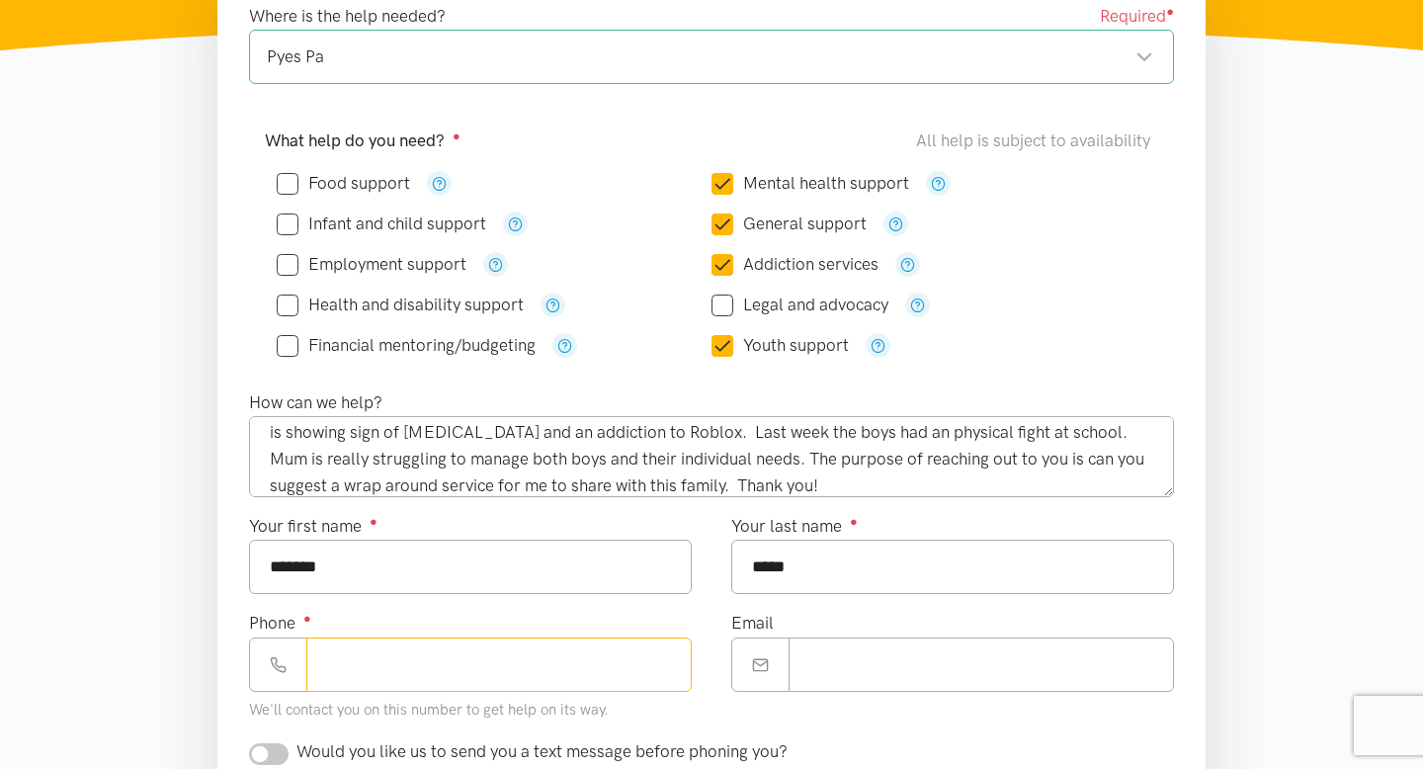
type input "**********"
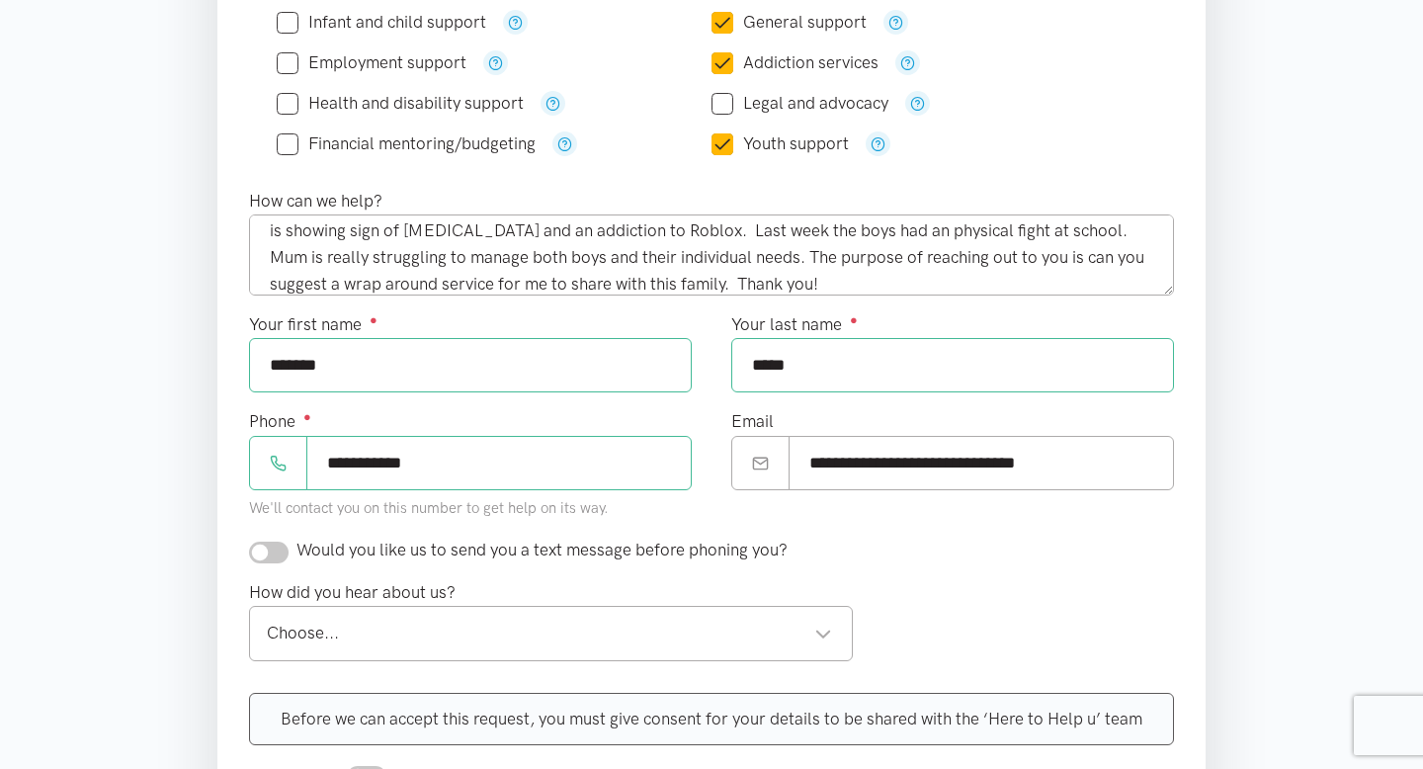
scroll to position [638, 0]
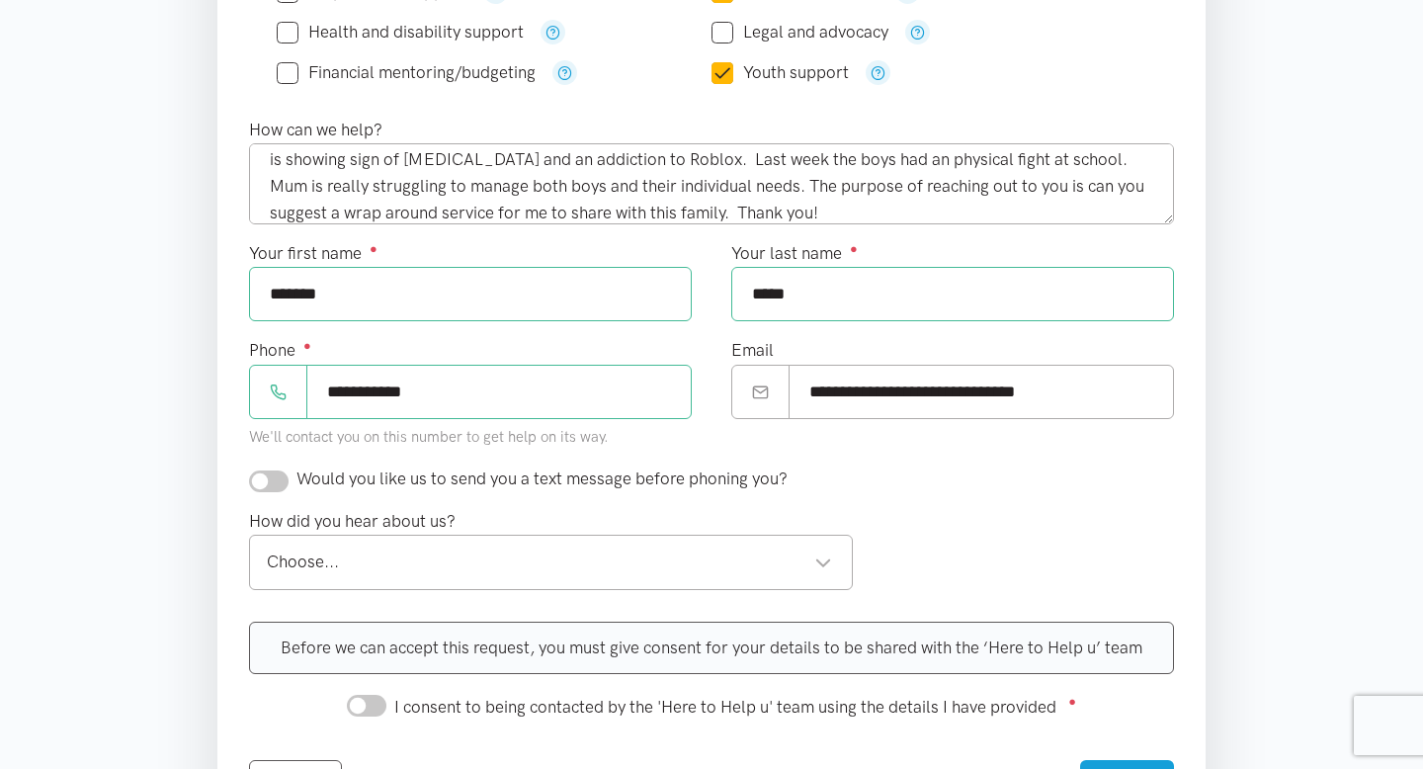
click at [276, 484] on input "checkbox" at bounding box center [269, 481] width 40 height 22
checkbox input "true"
click at [796, 562] on div "Choose..." at bounding box center [549, 562] width 565 height 27
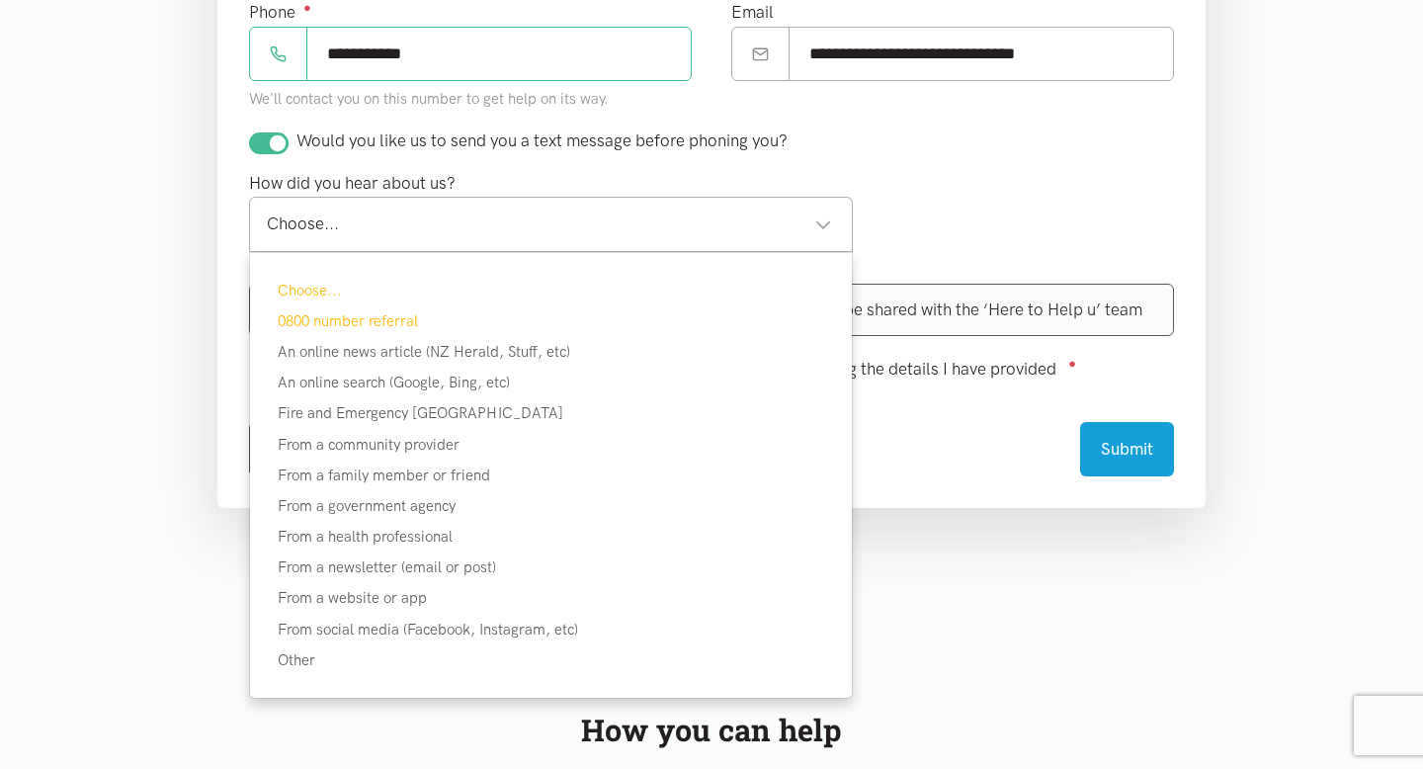
scroll to position [980, 0]
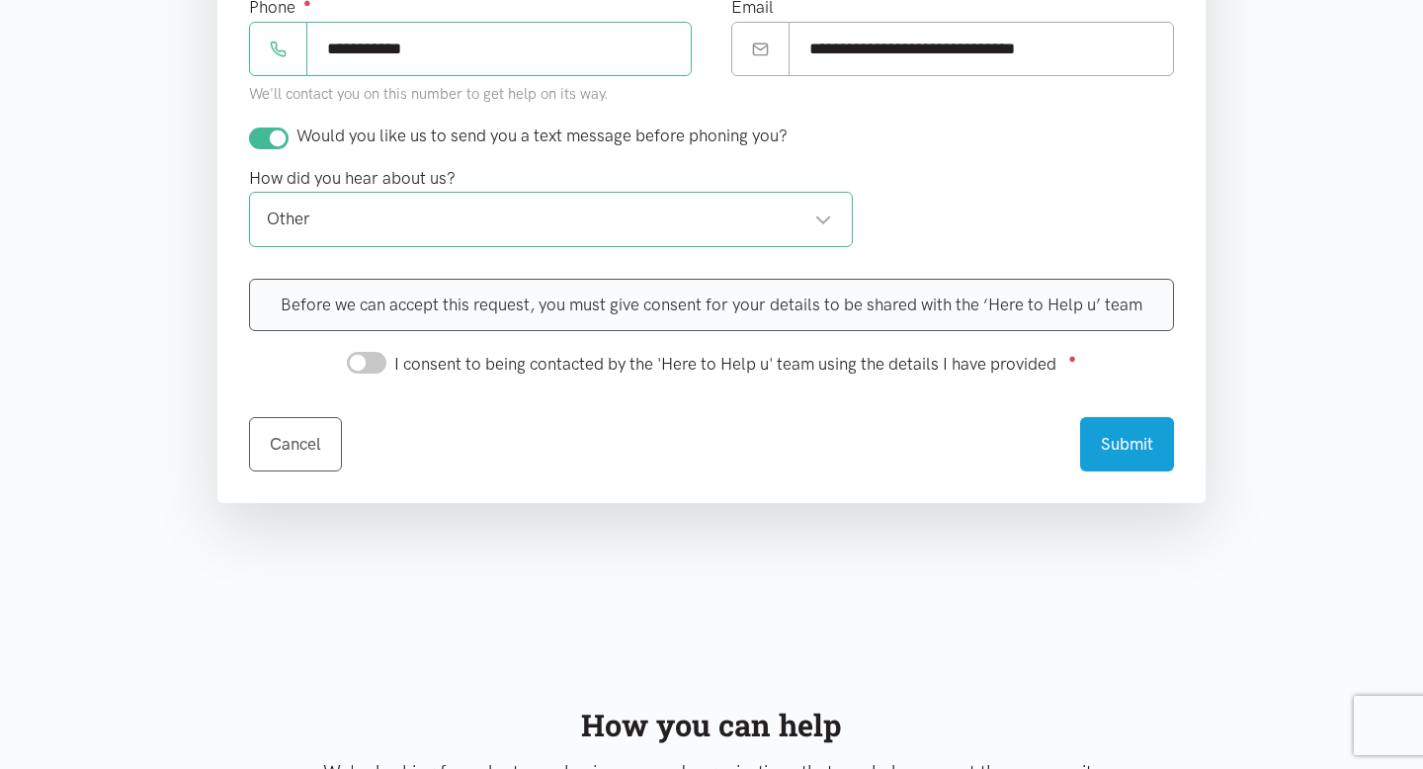
click at [373, 362] on input "I consent to being contacted by the 'Here to Help u' team using the details I h…" at bounding box center [367, 363] width 40 height 22
checkbox input "true"
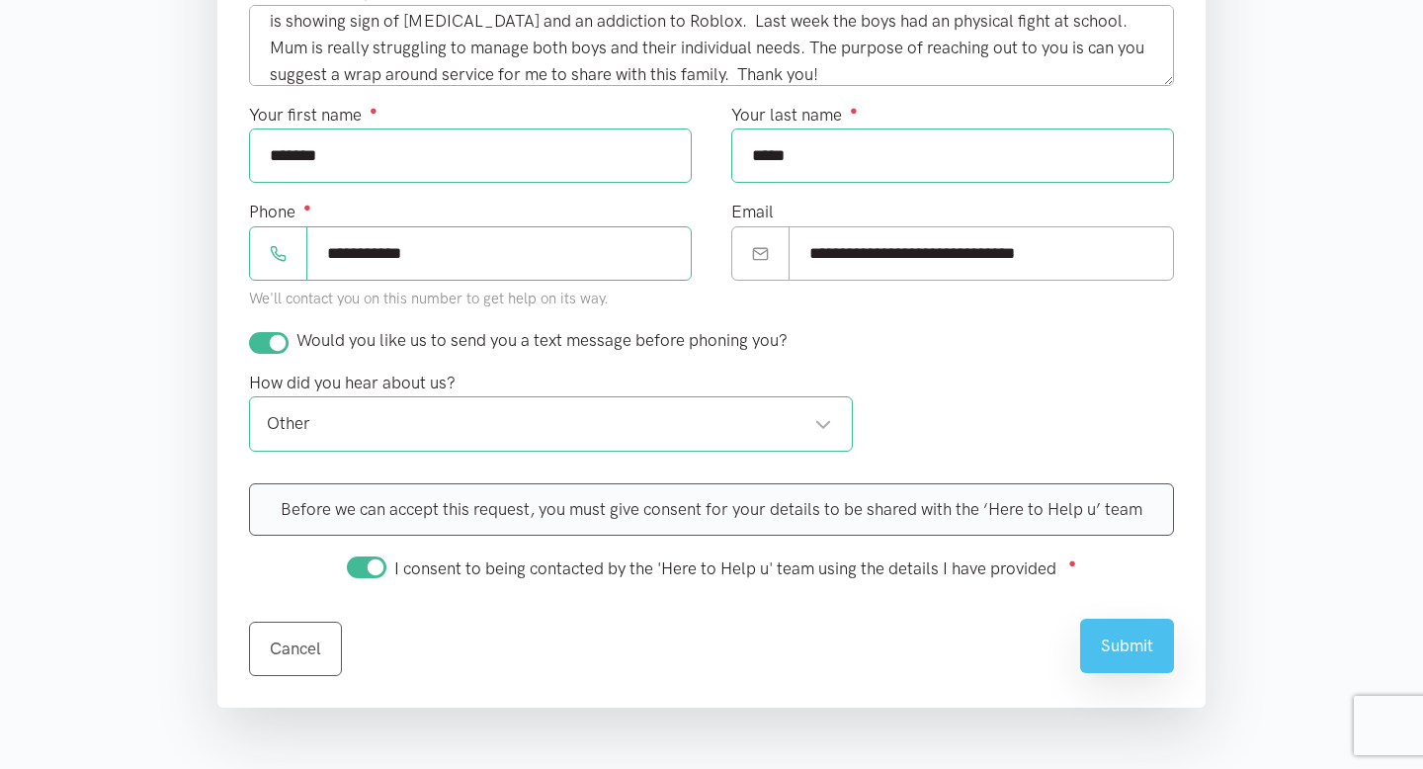
scroll to position [982, 0]
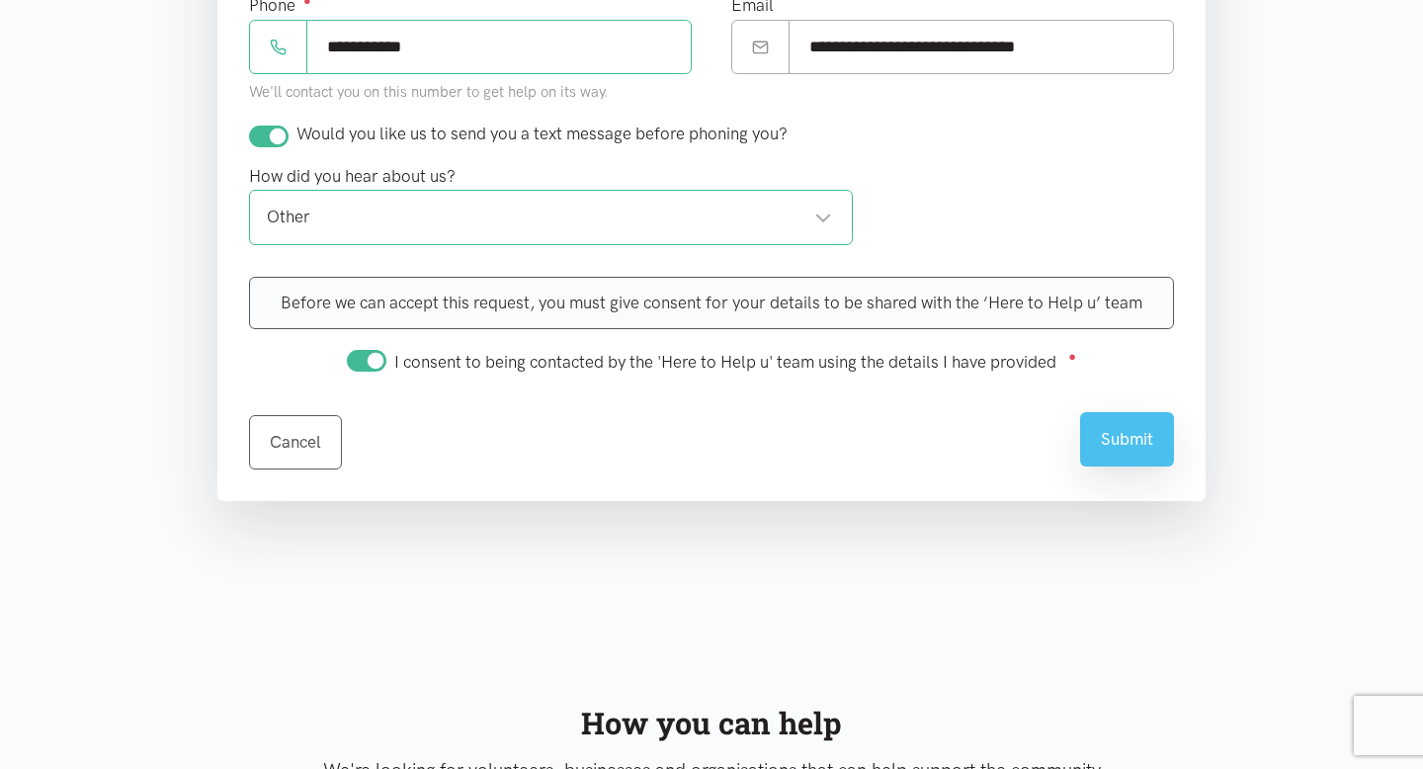
click at [1122, 451] on button "Submit" at bounding box center [1127, 439] width 94 height 54
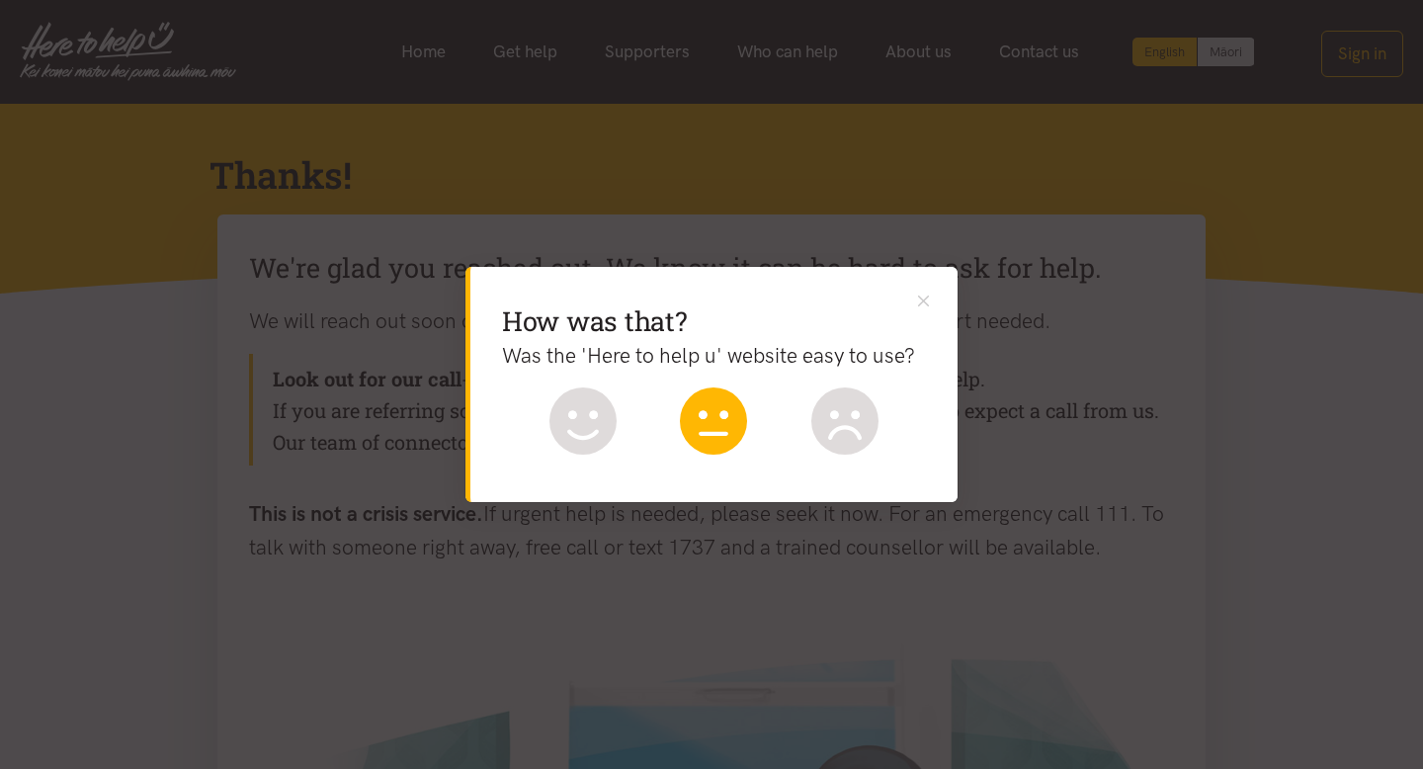
click at [715, 421] on icon at bounding box center [713, 420] width 67 height 67
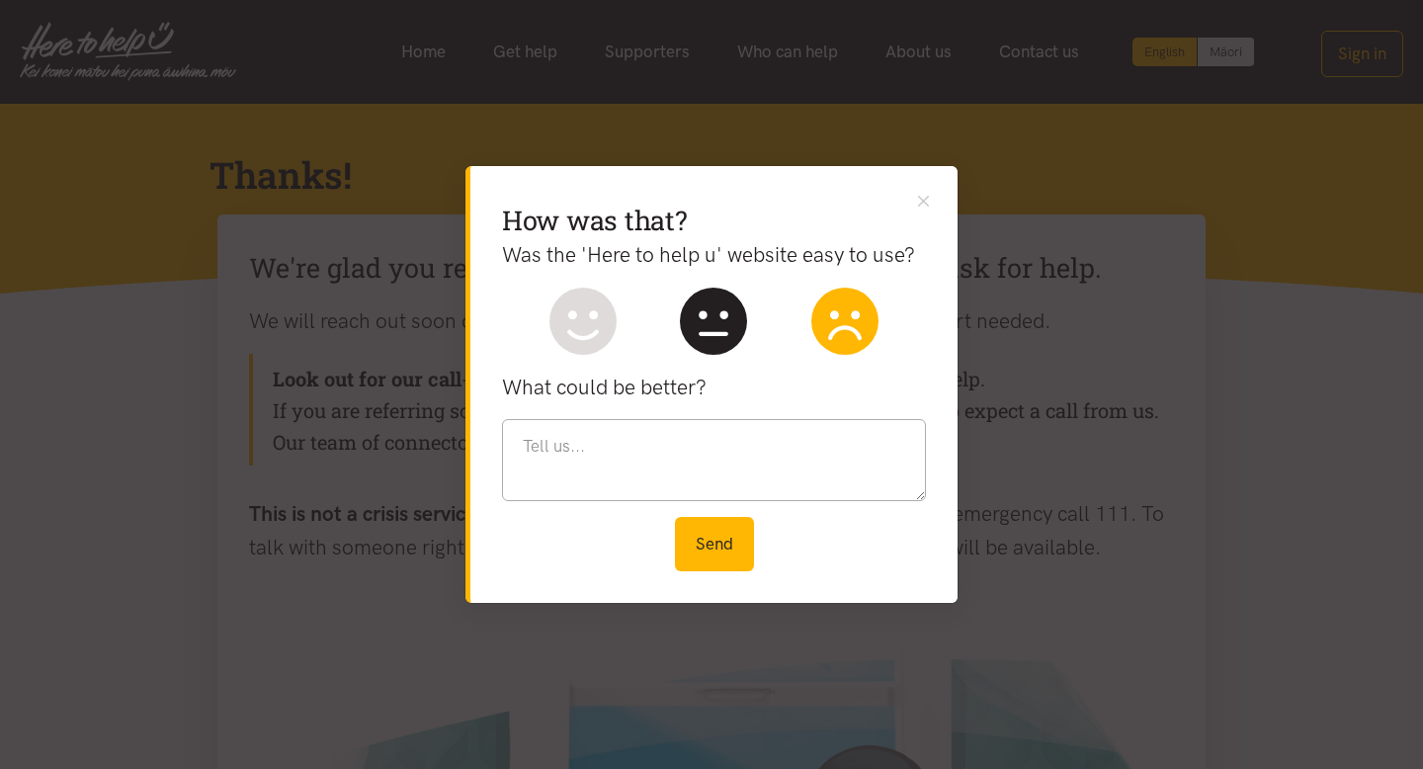
click at [857, 337] on icon at bounding box center [844, 321] width 67 height 67
click at [715, 562] on button "Send" at bounding box center [714, 544] width 79 height 54
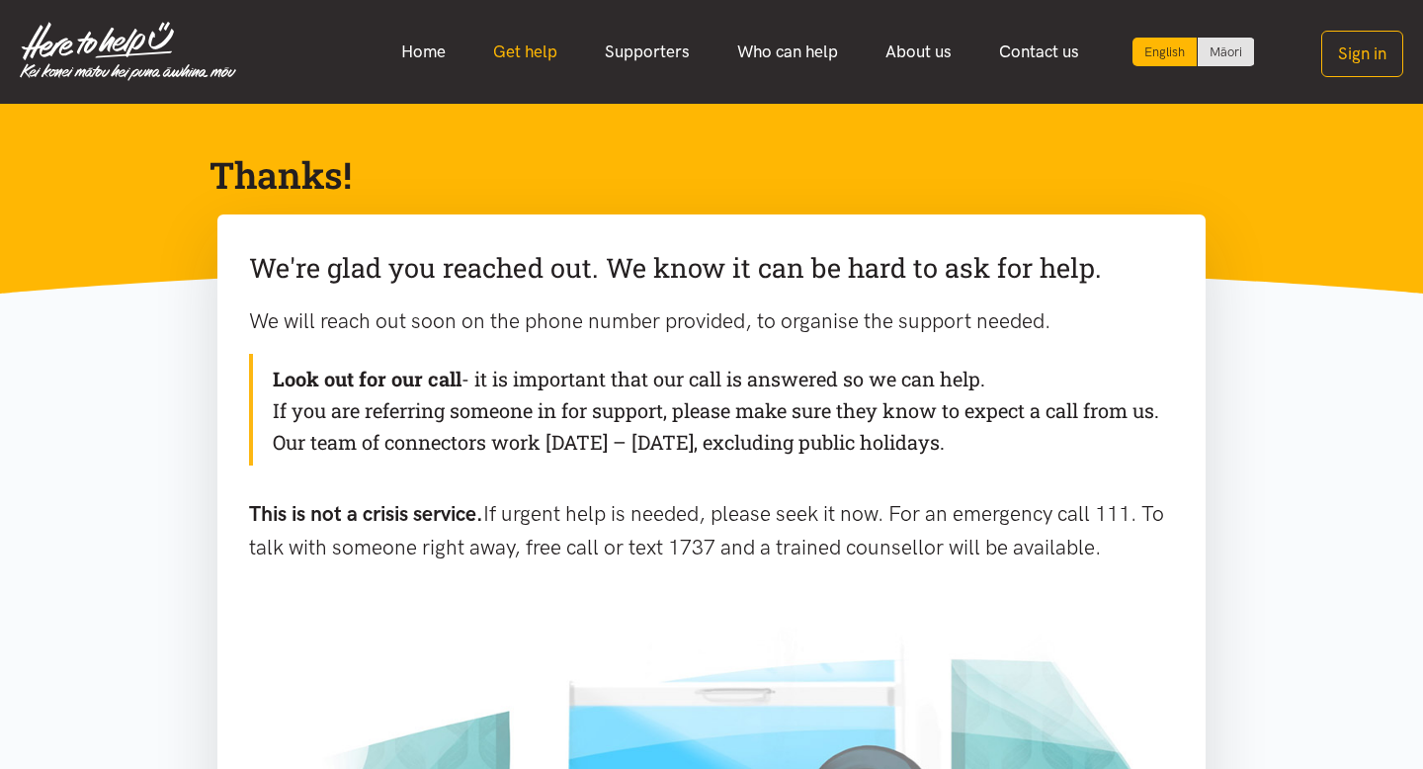
click at [543, 50] on link "Get help" at bounding box center [525, 52] width 112 height 43
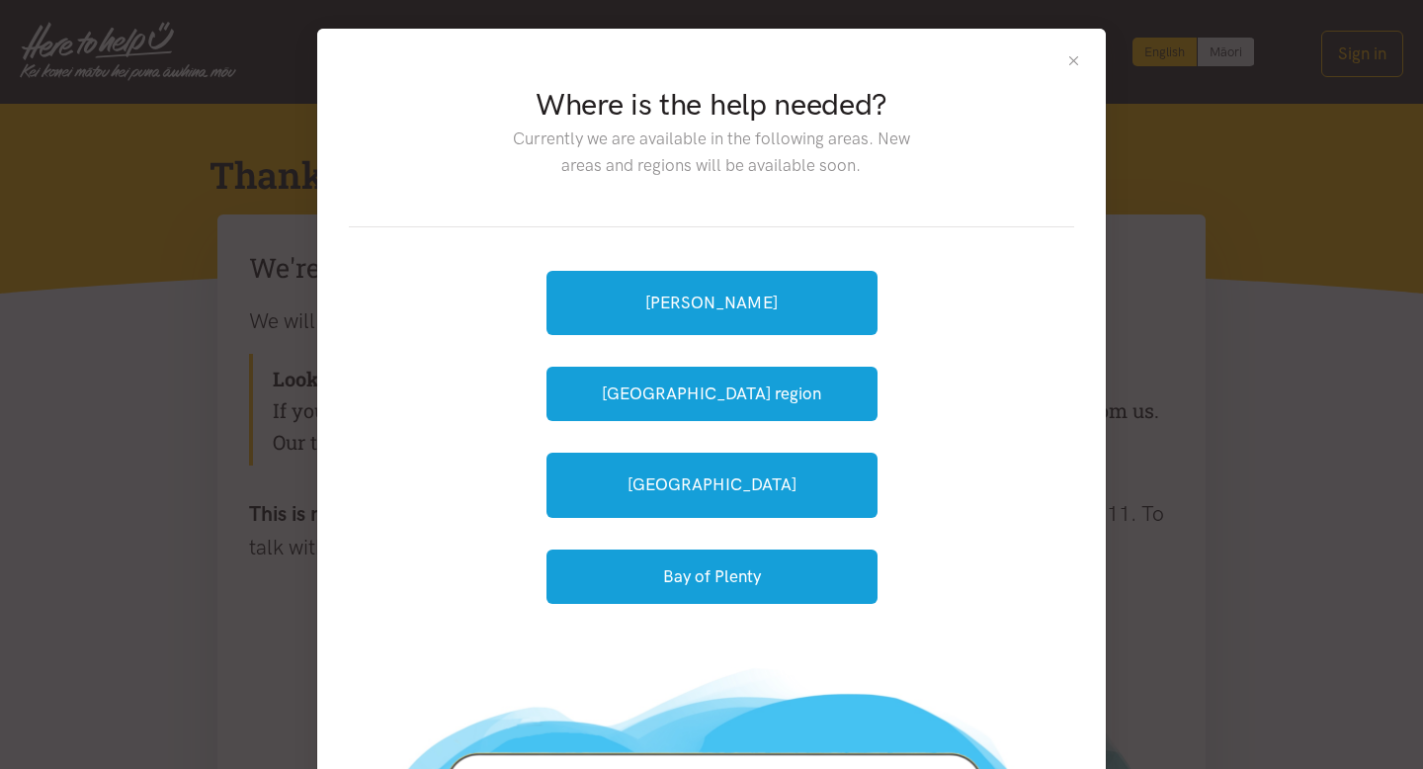
click at [1079, 59] on button "Close" at bounding box center [1073, 60] width 17 height 17
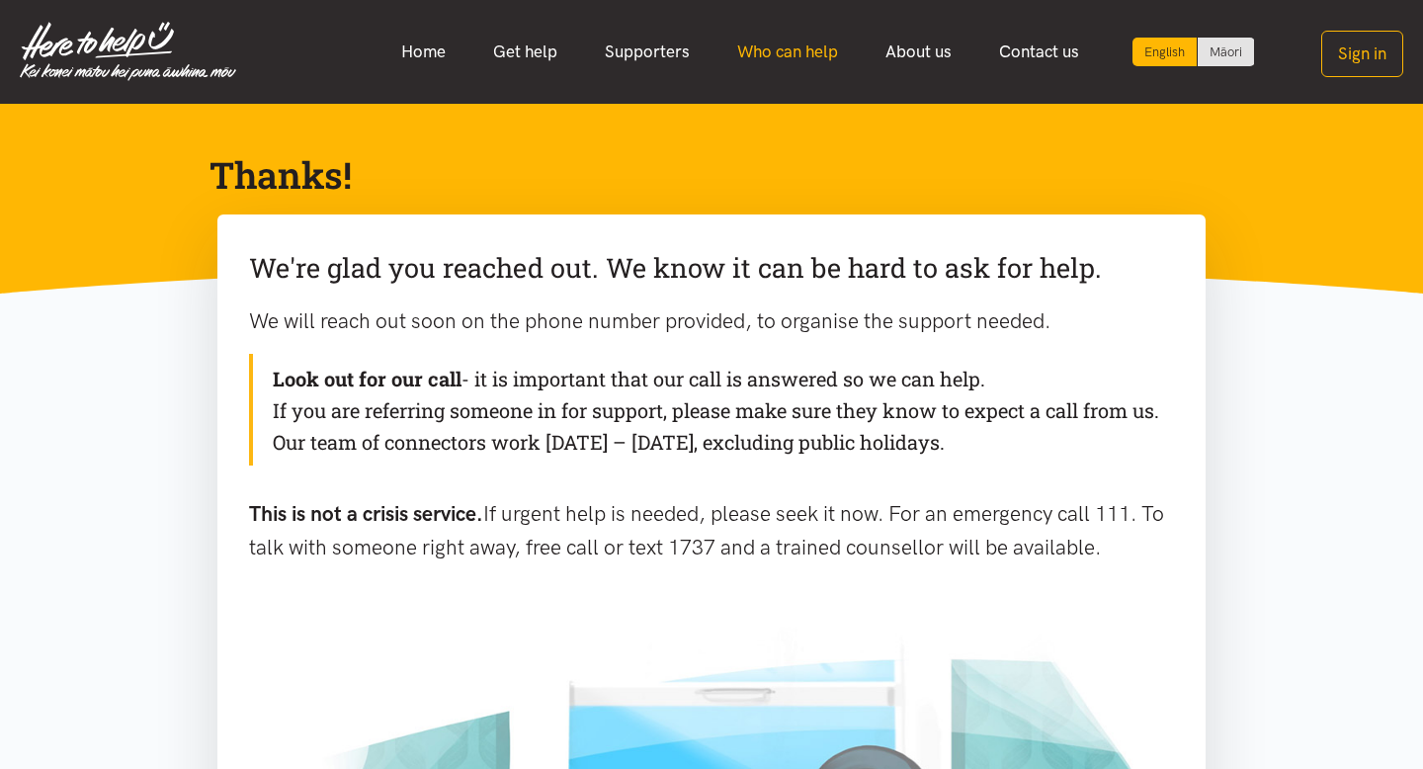
click at [773, 45] on link "Who can help" at bounding box center [788, 52] width 148 height 43
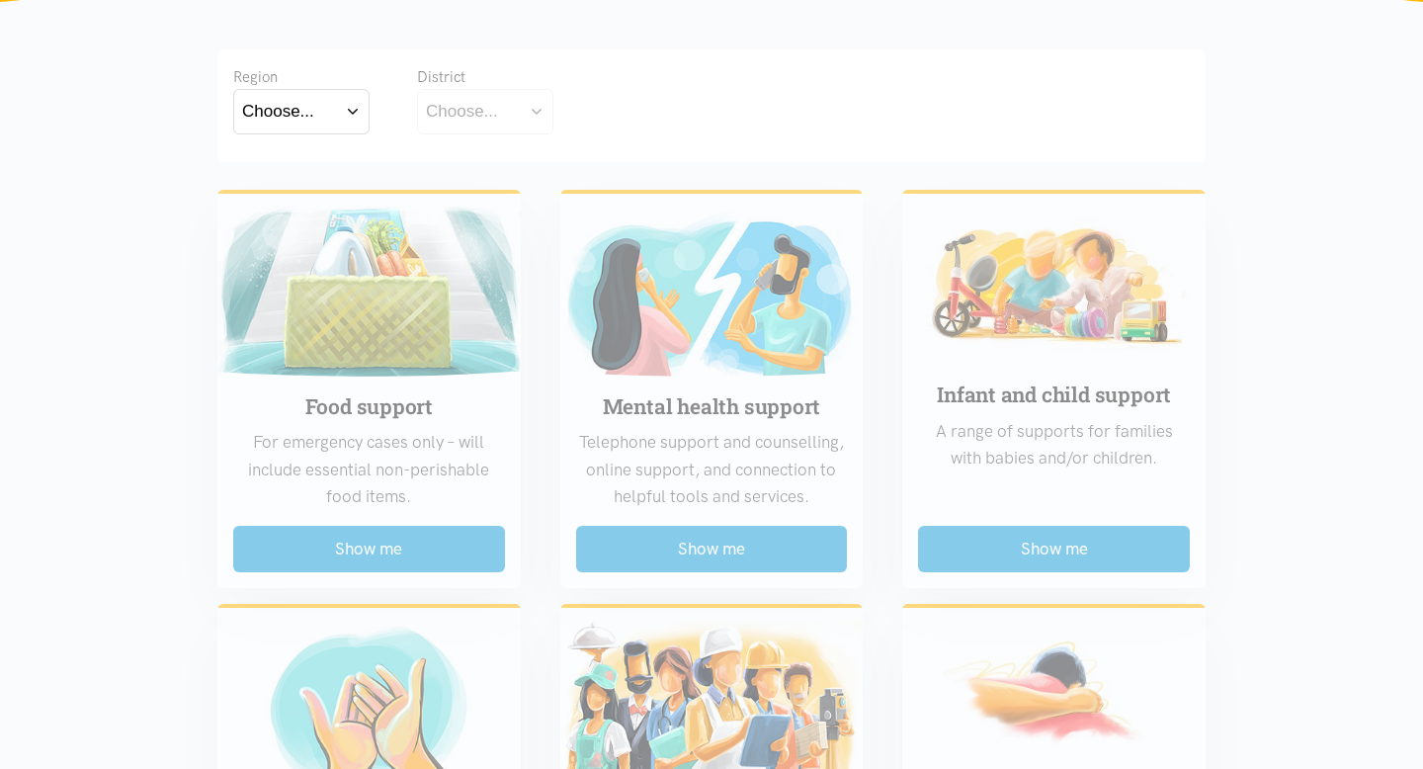
scroll to position [364, 0]
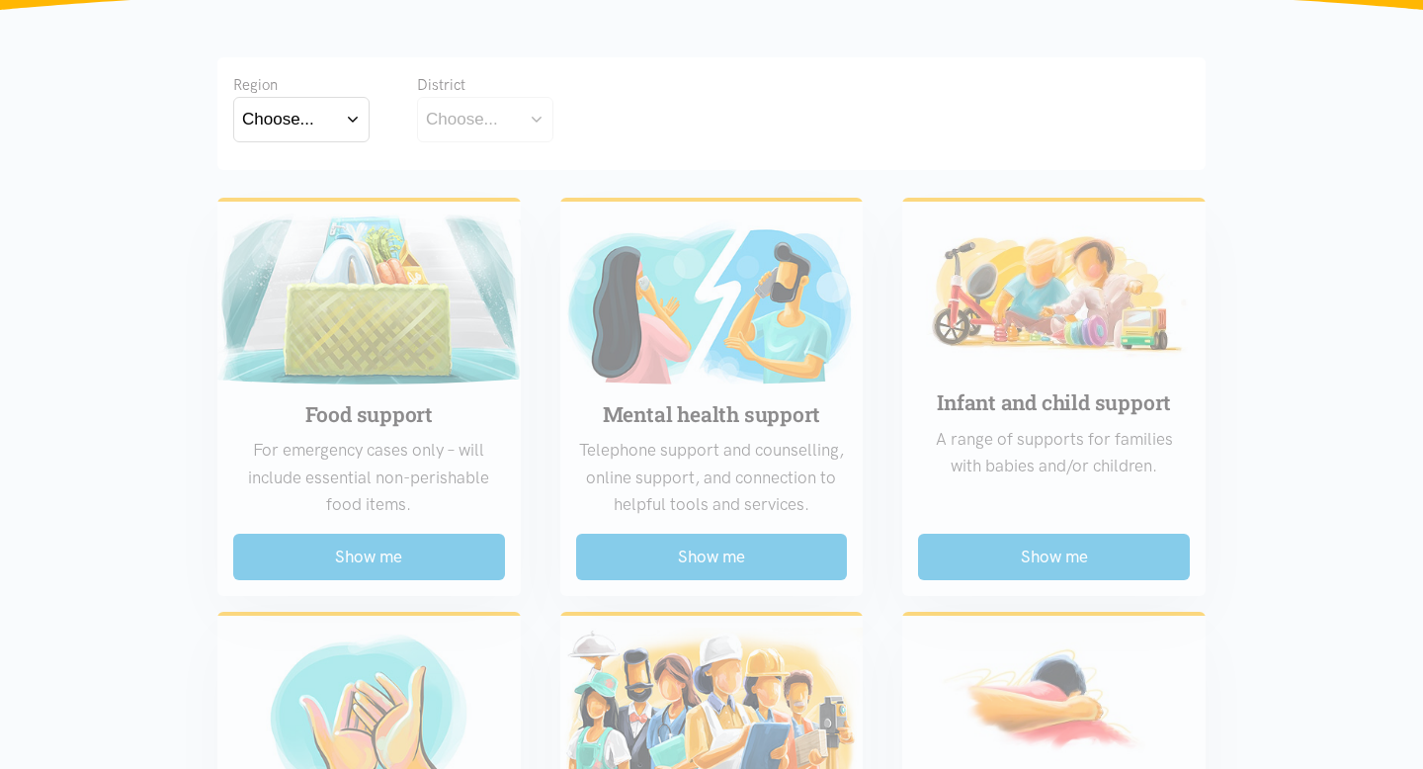
click at [347, 109] on button "Choose..." at bounding box center [301, 119] width 136 height 44
click at [311, 173] on label "Bay of Plenty" at bounding box center [296, 176] width 109 height 25
click at [0, 0] on input "Bay of Plenty" at bounding box center [0, 0] width 0 height 0
click at [578, 120] on button "Choose..." at bounding box center [516, 119] width 198 height 44
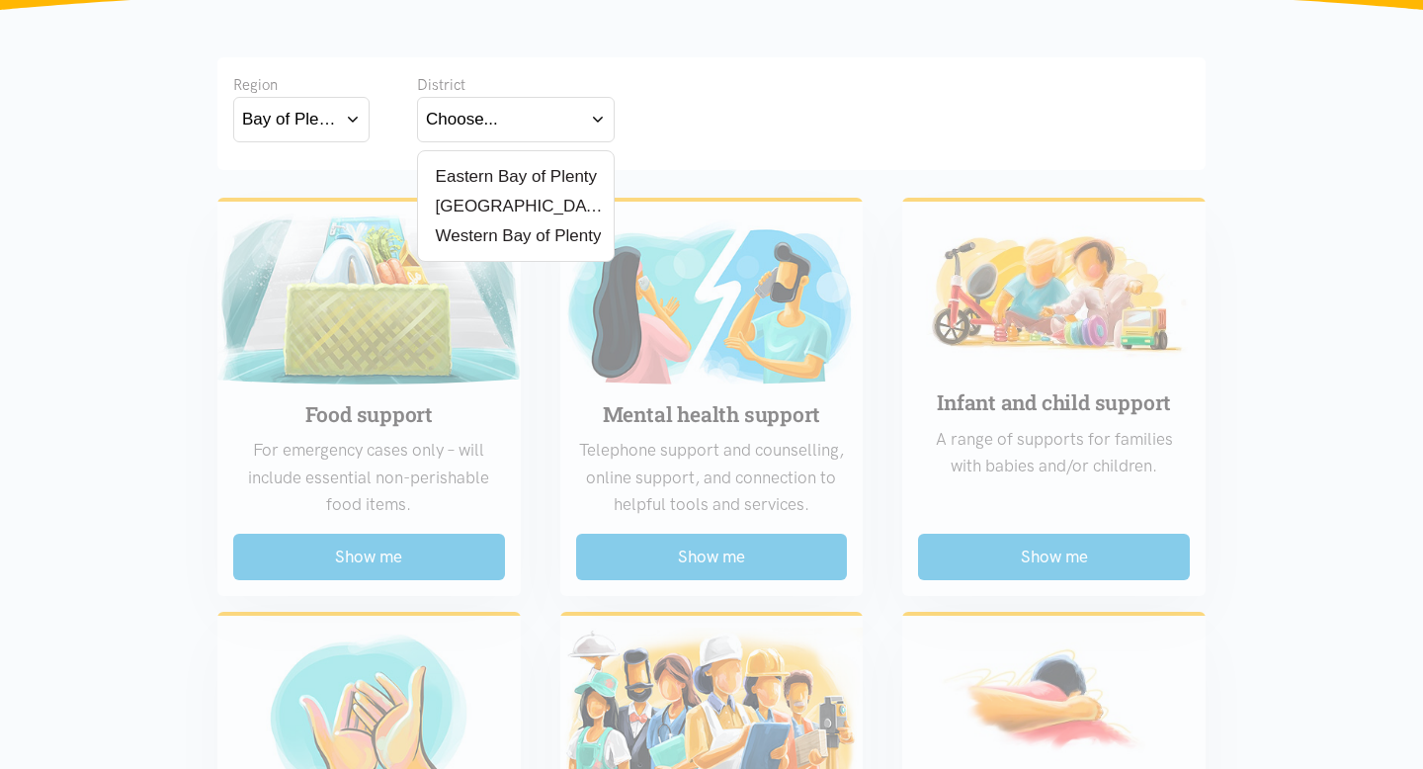
click at [520, 207] on div "[GEOGRAPHIC_DATA]" at bounding box center [516, 206] width 180 height 25
click at [479, 209] on label "[GEOGRAPHIC_DATA]" at bounding box center [516, 206] width 180 height 25
click at [0, 0] on input "[GEOGRAPHIC_DATA]" at bounding box center [0, 0] width 0 height 0
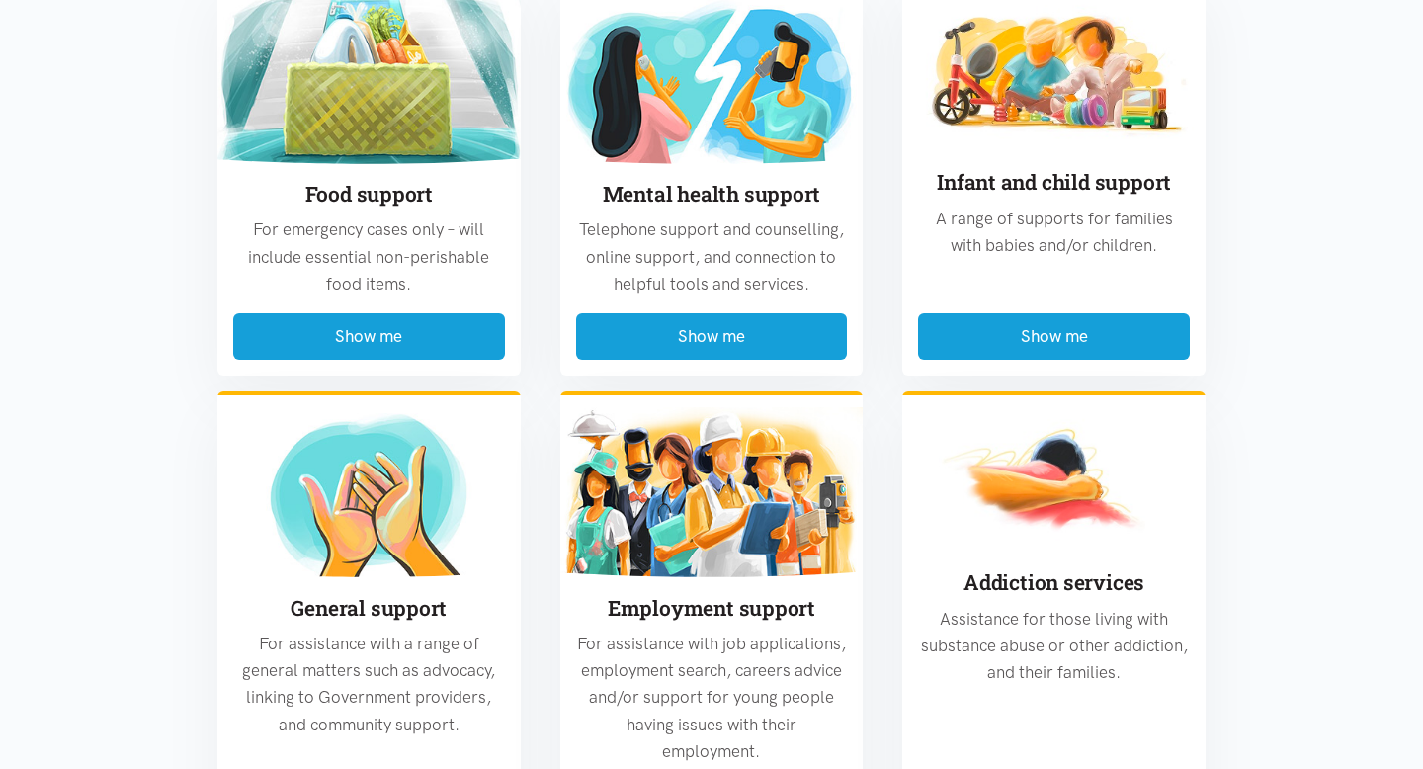
scroll to position [390, 0]
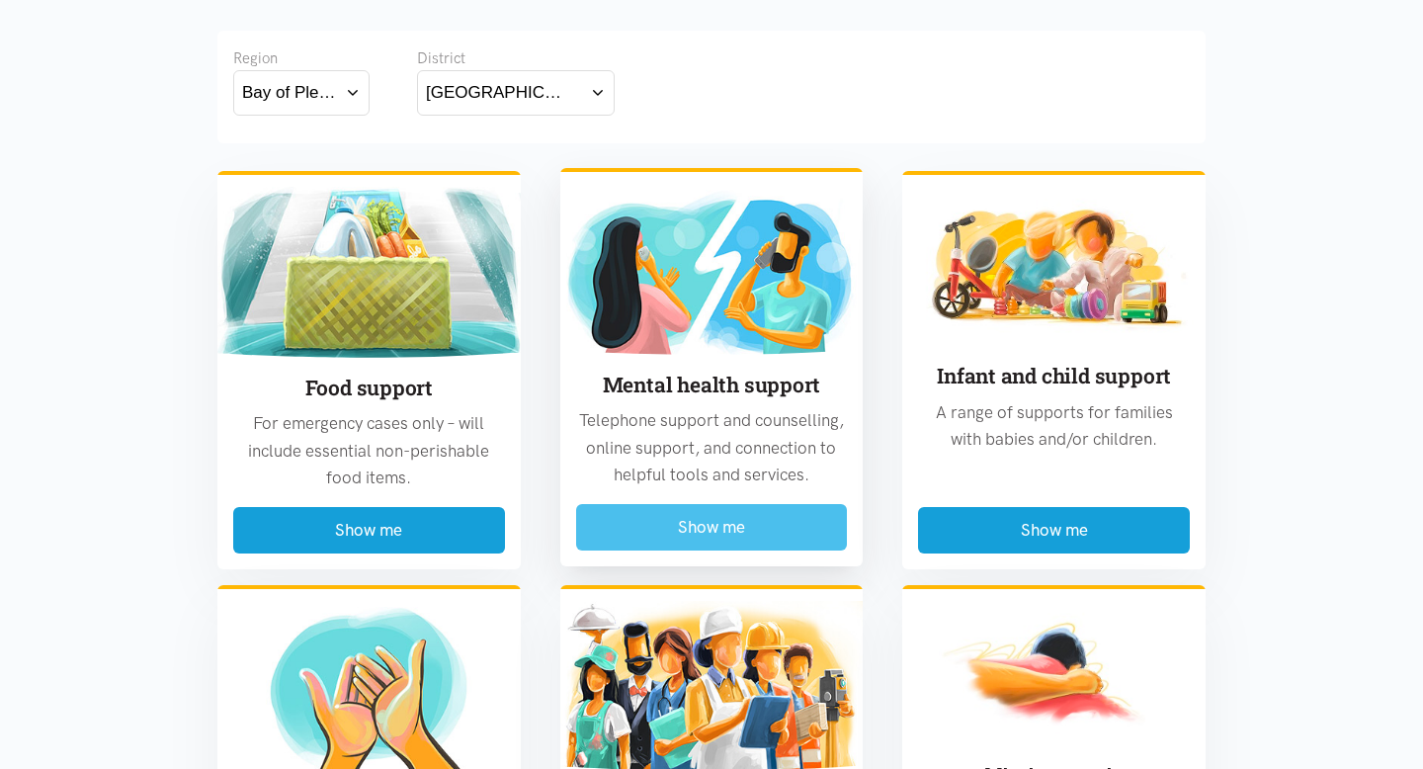
click at [685, 538] on button "Show me" at bounding box center [712, 527] width 272 height 46
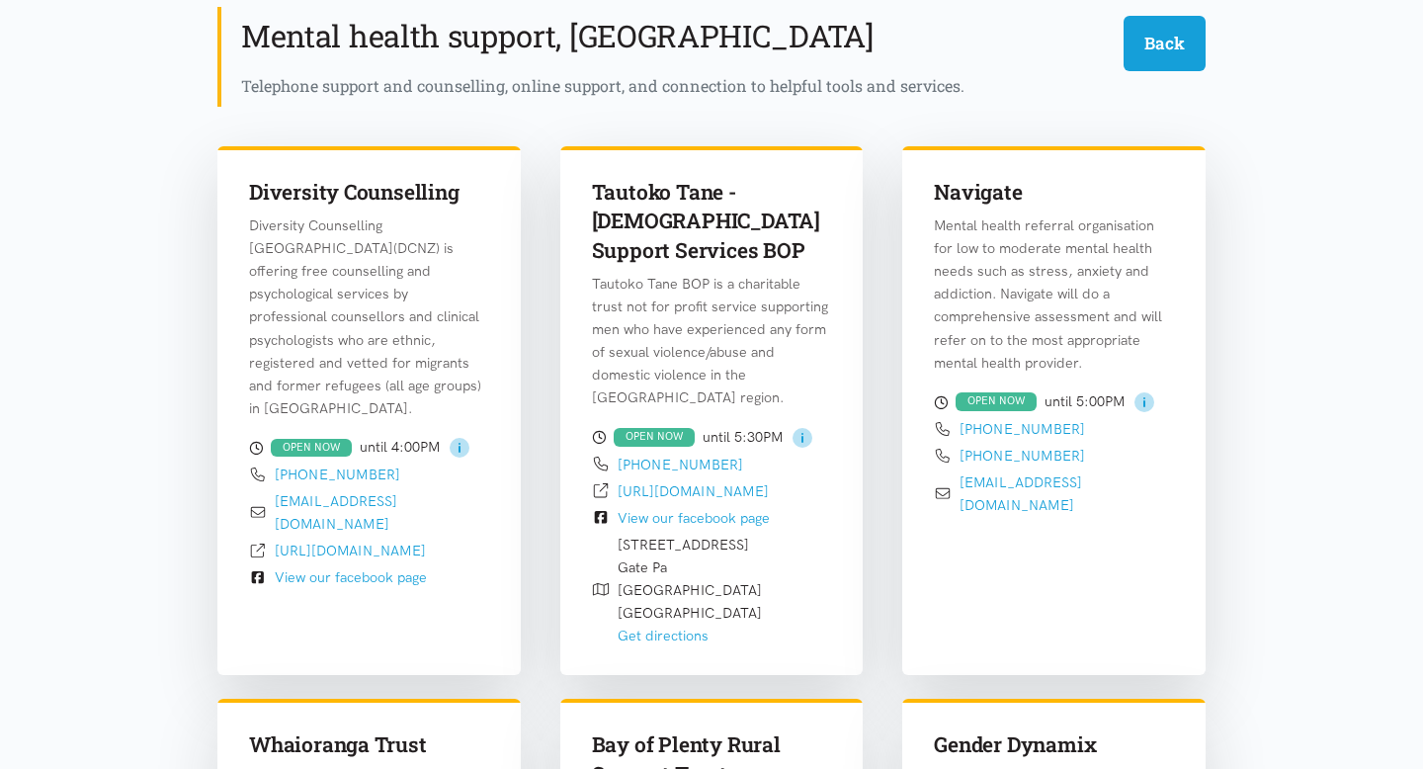
scroll to position [581, 0]
